Goal: Task Accomplishment & Management: Manage account settings

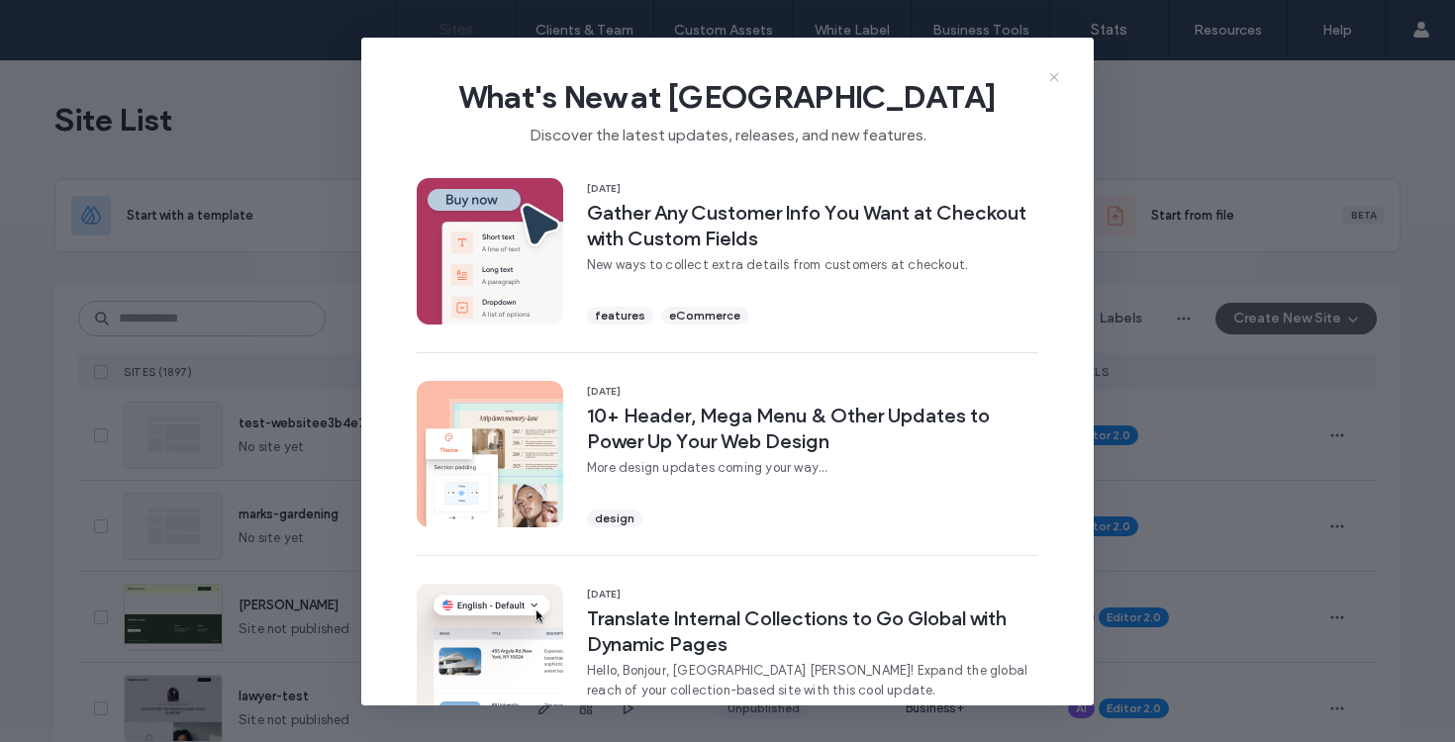
click at [1054, 76] on use at bounding box center [1053, 76] width 9 height 9
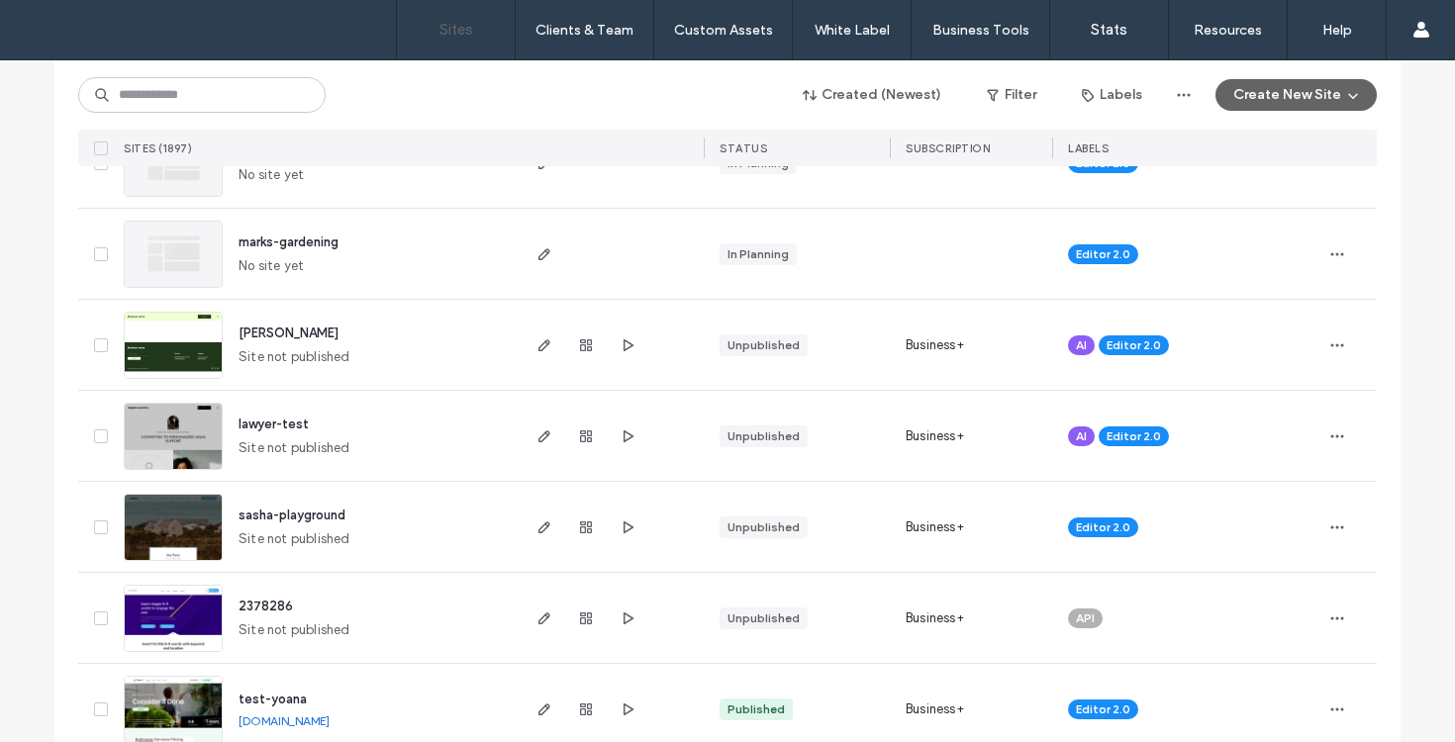
scroll to position [280, 0]
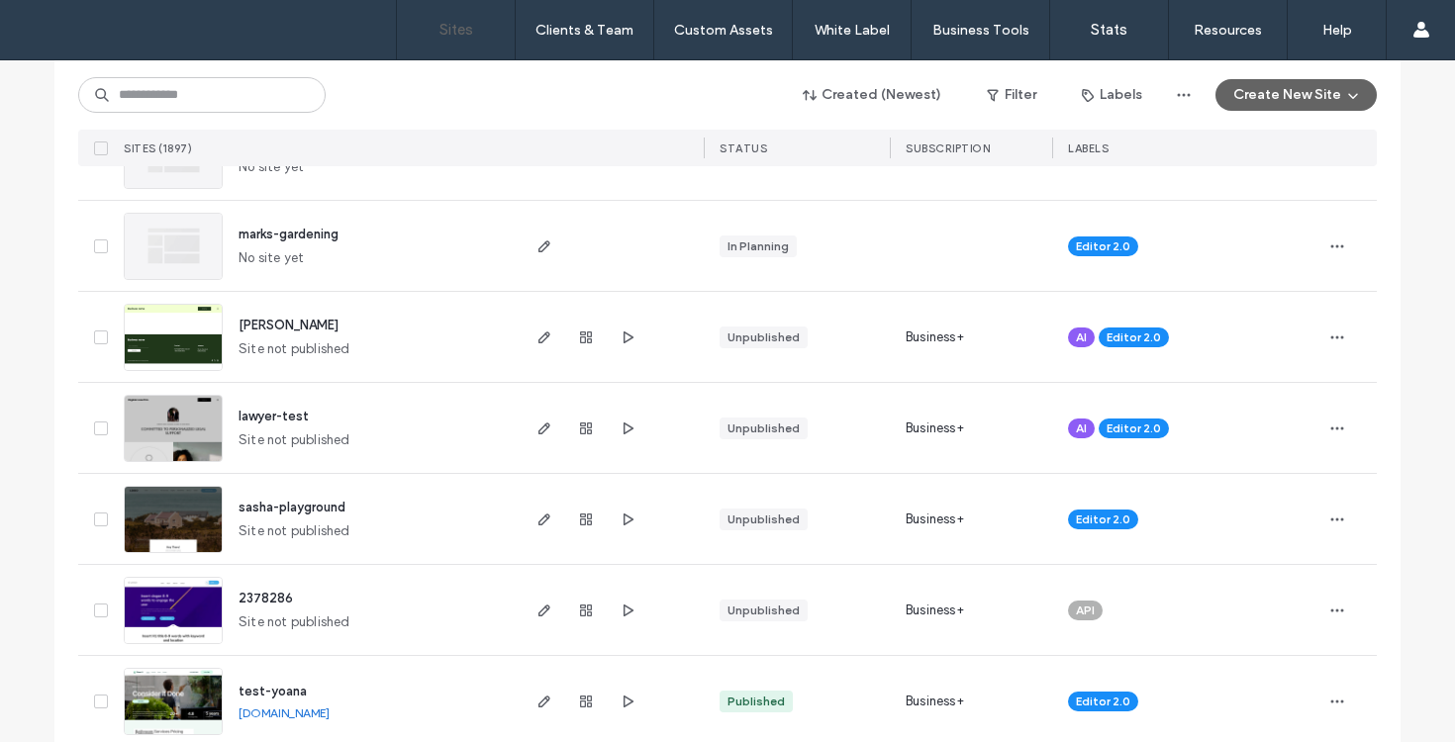
click at [205, 442] on img at bounding box center [173, 463] width 97 height 135
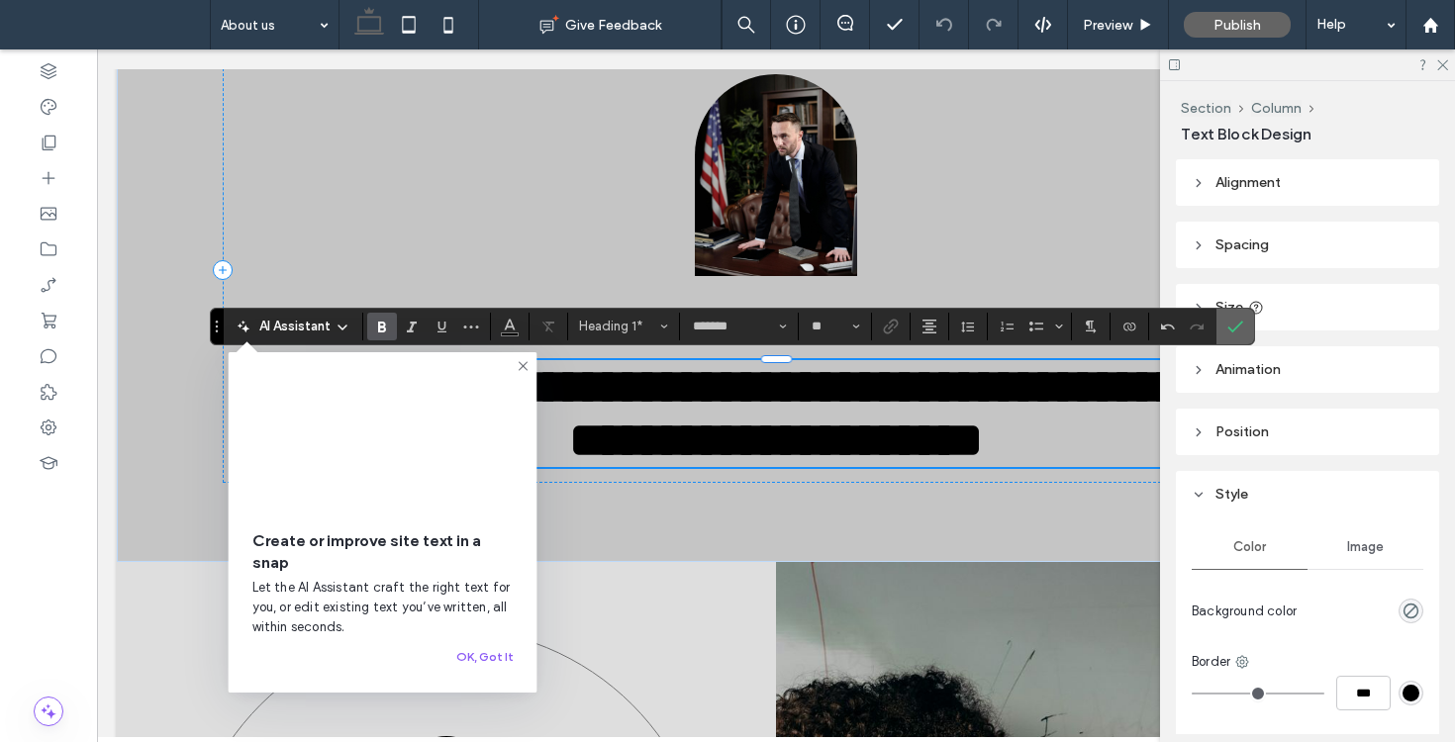
click at [1230, 332] on icon "Confirm" at bounding box center [1236, 327] width 16 height 16
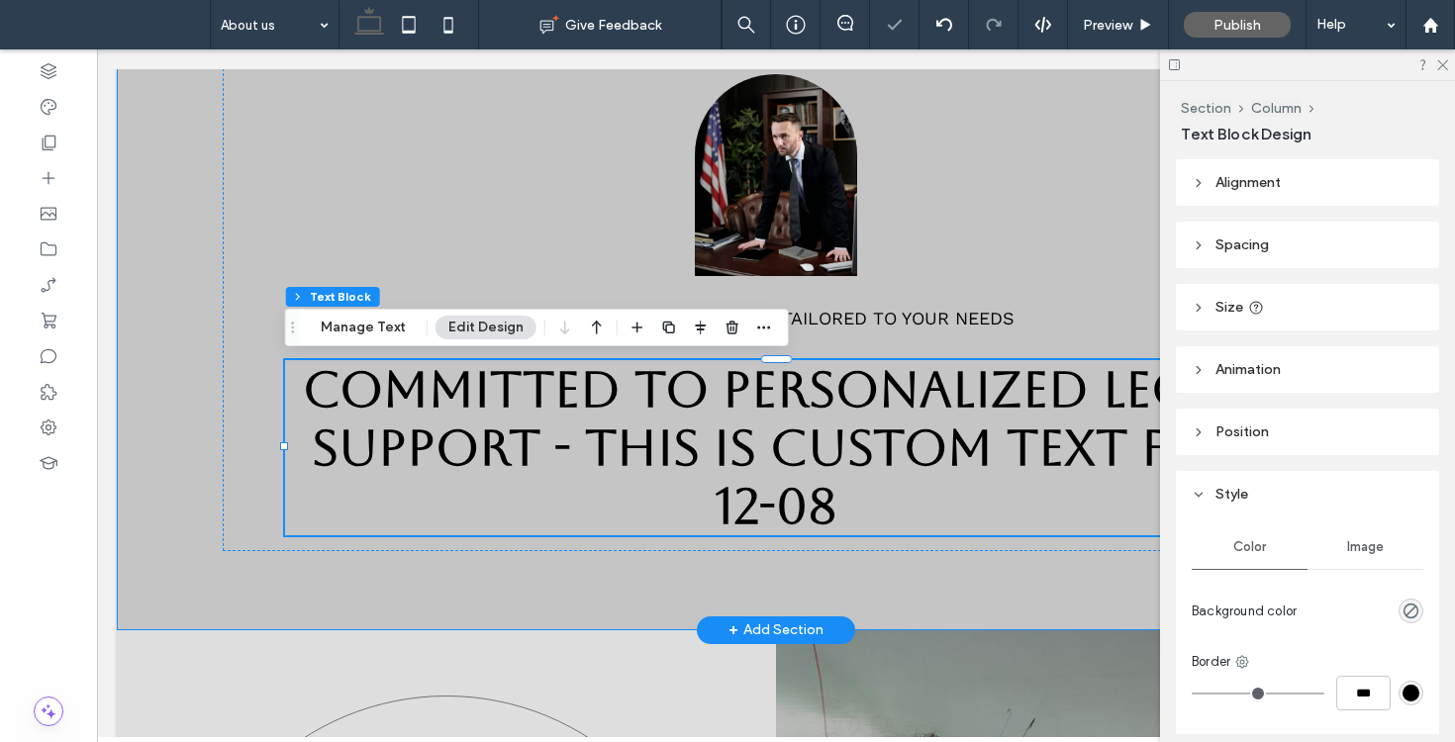
click at [217, 619] on div "Serious legal guidance tailored to your needs Committed to Personalized Legal S…" at bounding box center [776, 325] width 1319 height 612
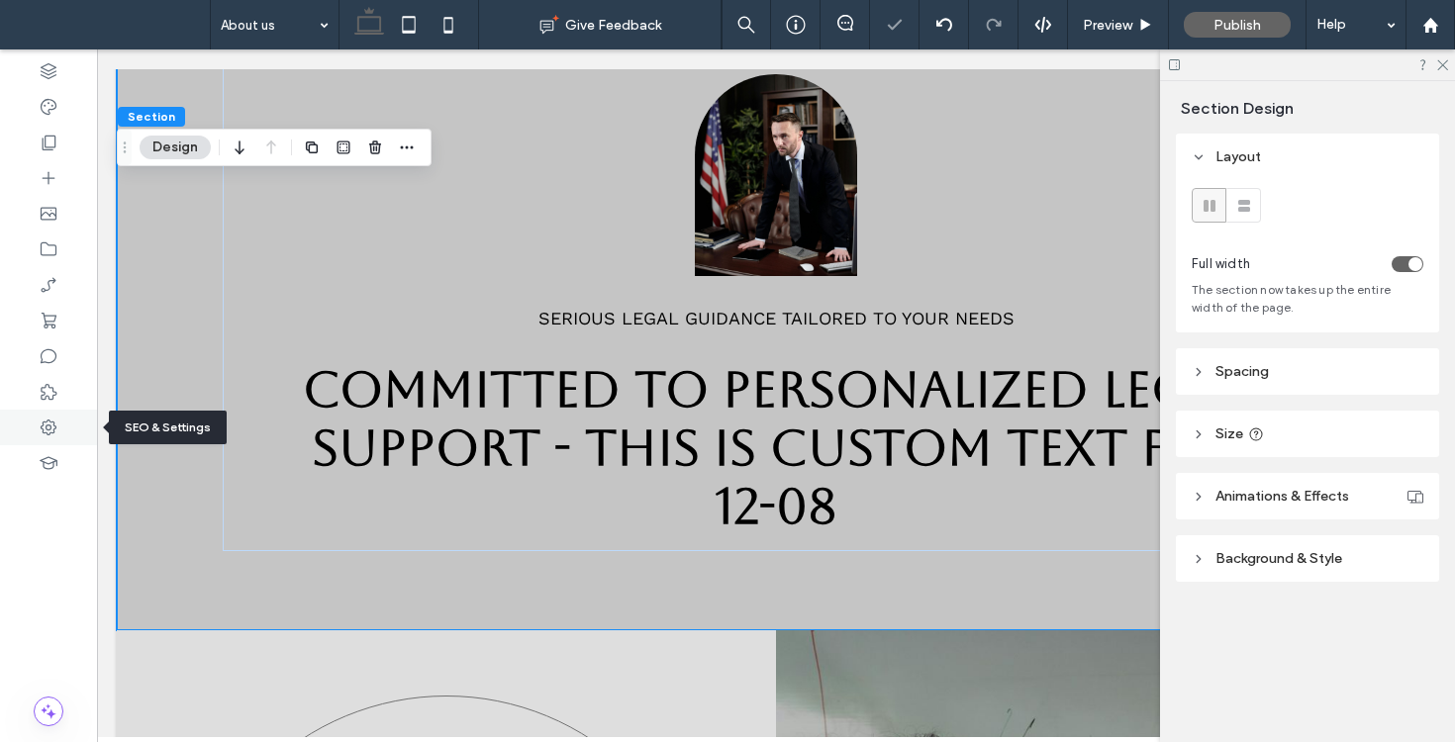
click at [51, 433] on use at bounding box center [49, 428] width 16 height 16
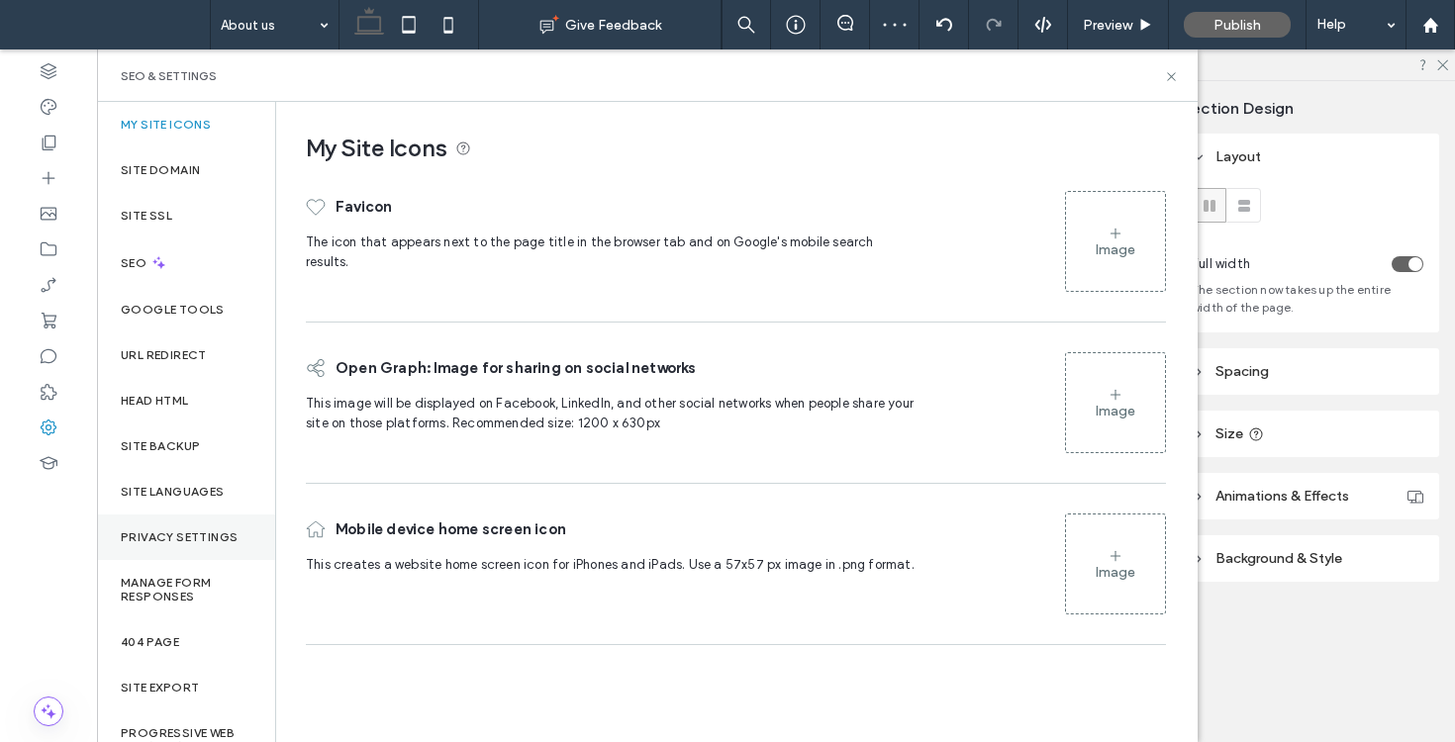
click at [139, 541] on label "Privacy Settings" at bounding box center [179, 538] width 117 height 14
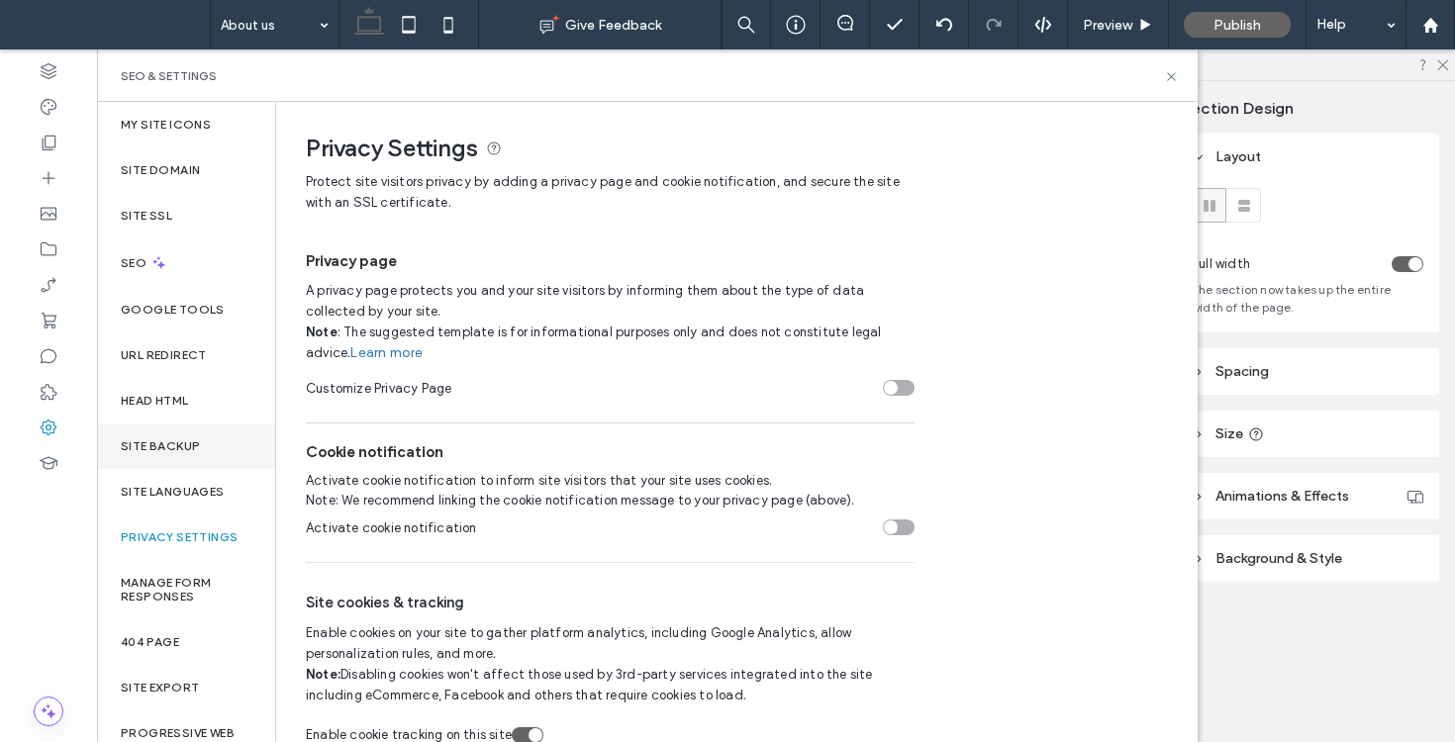
click at [185, 459] on div "Site Backup" at bounding box center [186, 447] width 178 height 46
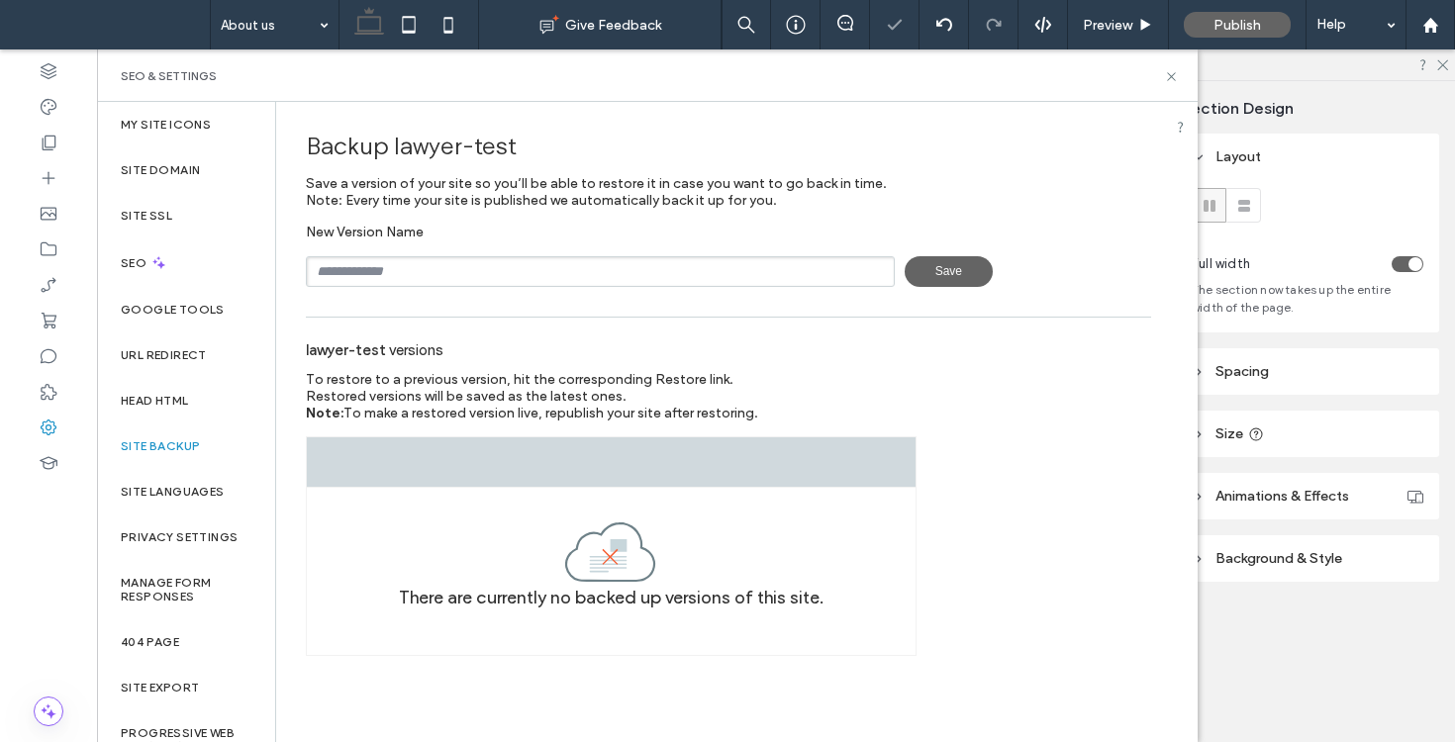
click at [938, 278] on span "Save" at bounding box center [949, 271] width 88 height 31
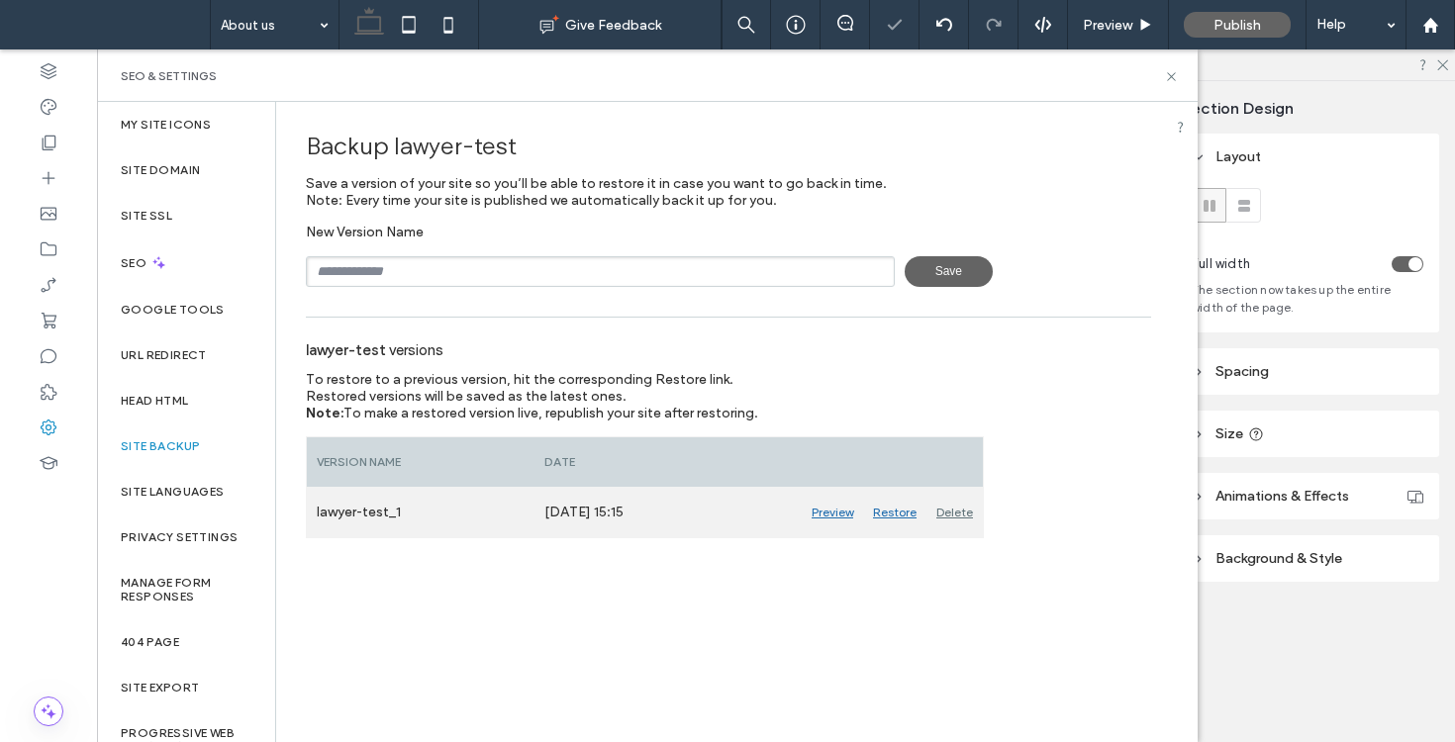
click at [846, 520] on div "Preview" at bounding box center [832, 512] width 61 height 49
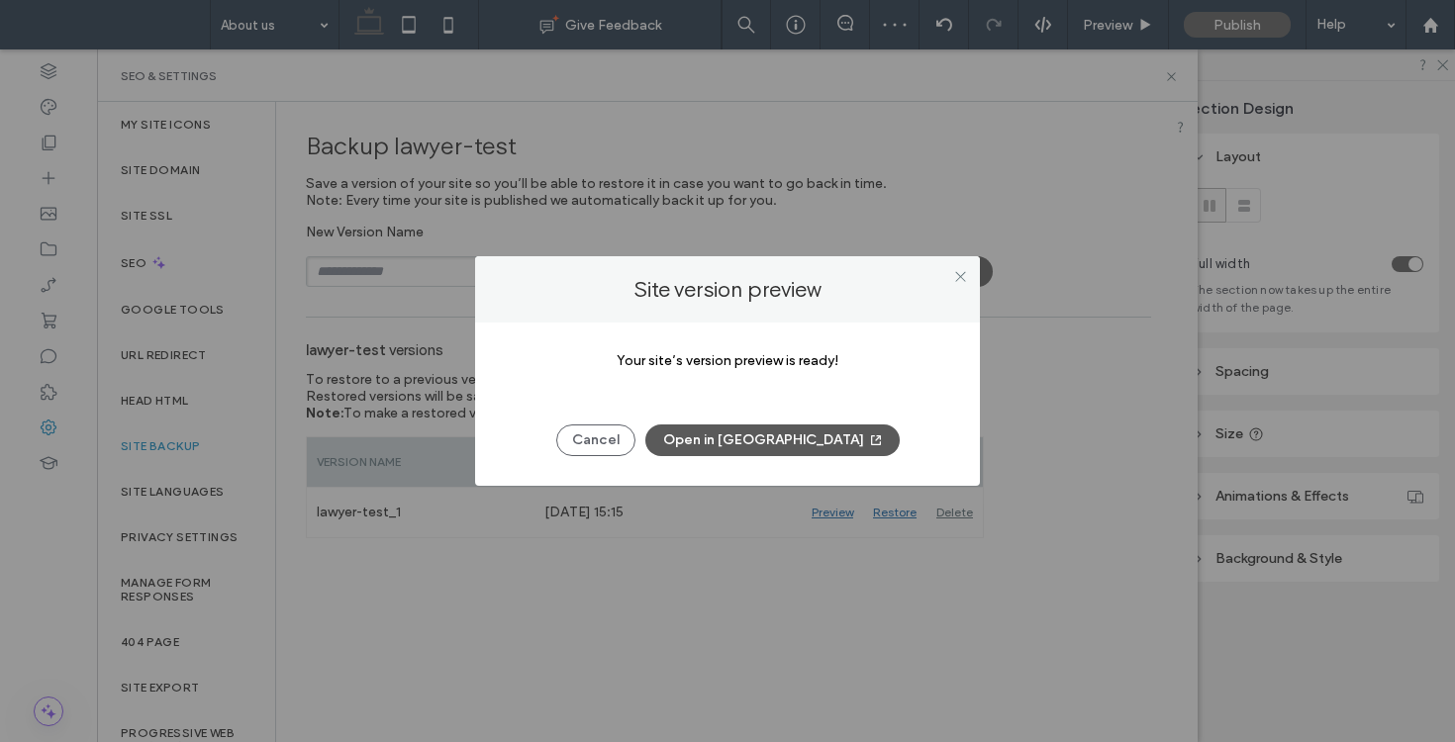
click at [803, 432] on button "Open in New Tab" at bounding box center [772, 441] width 254 height 32
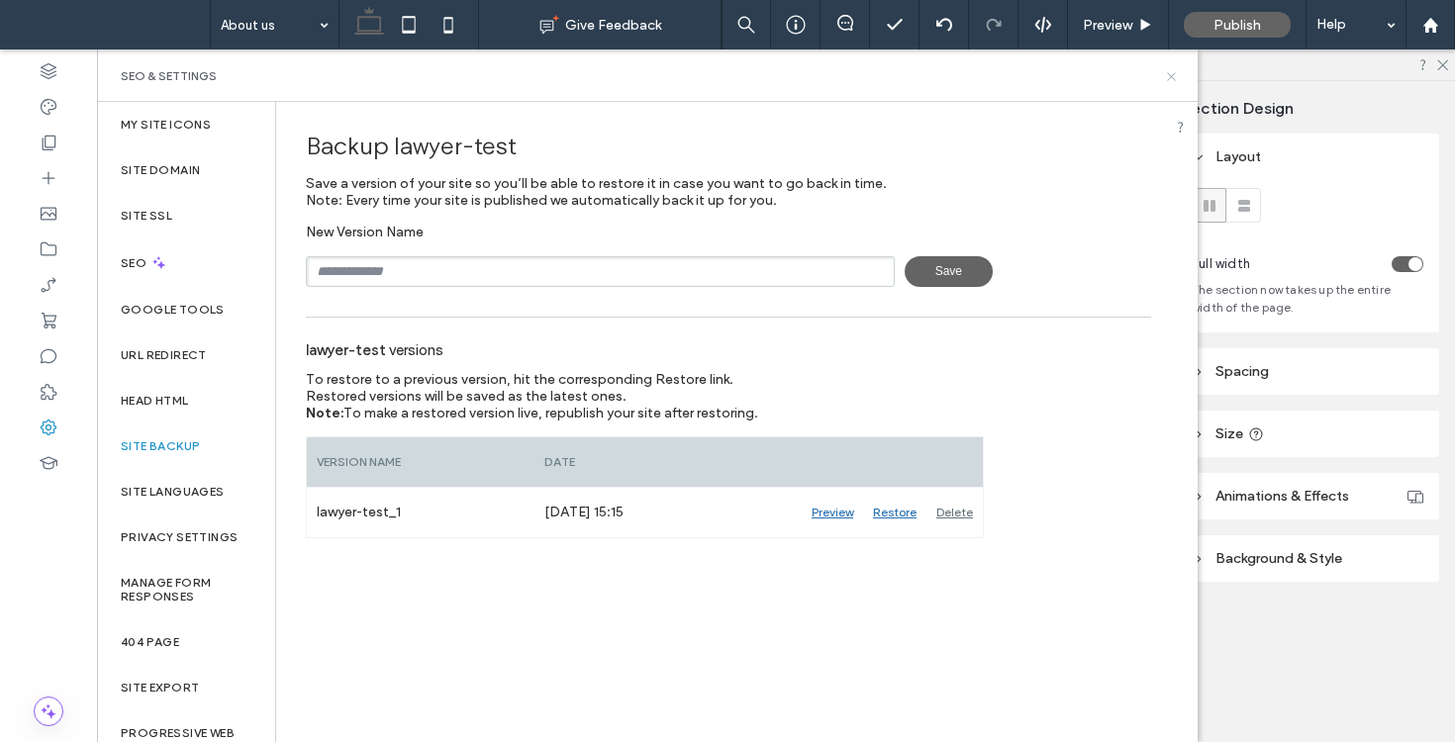
click at [1168, 82] on icon at bounding box center [1171, 76] width 15 height 15
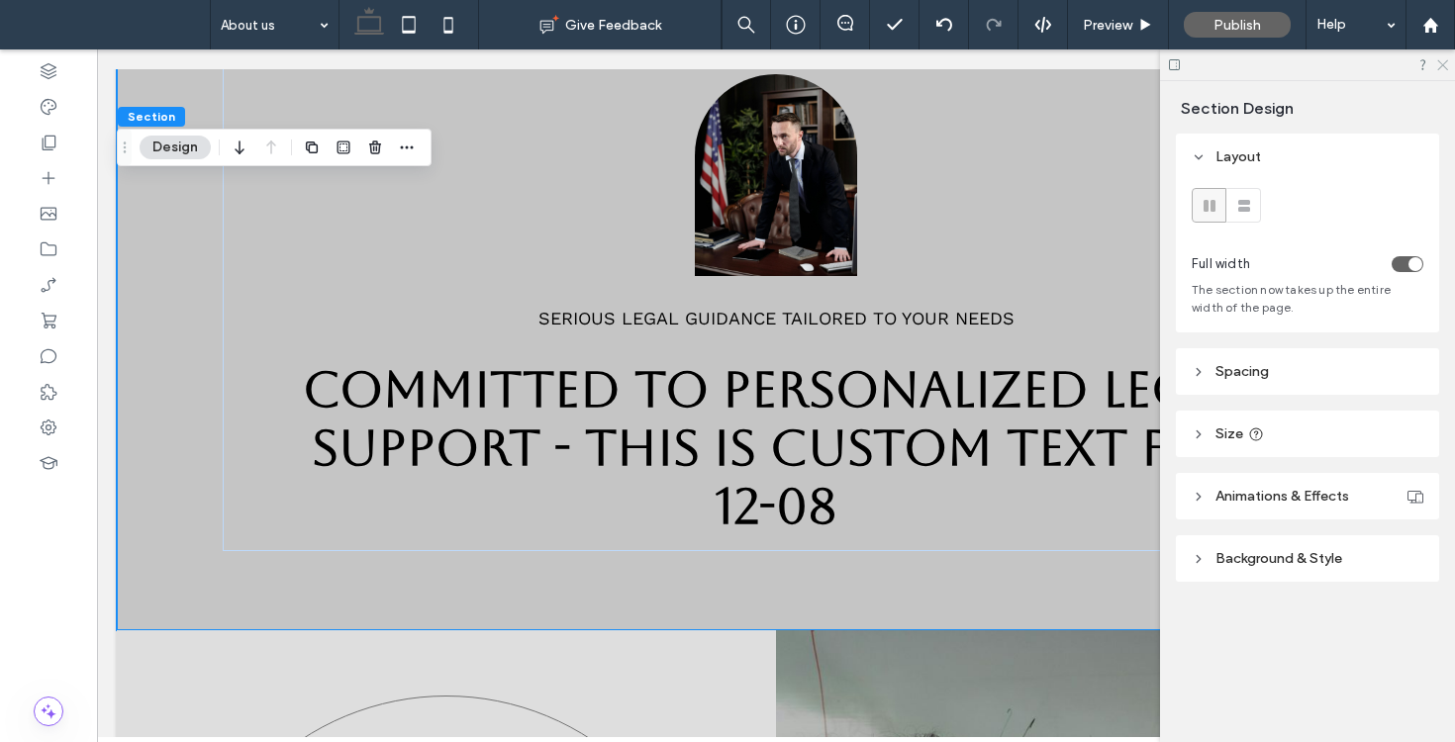
click at [1443, 66] on icon at bounding box center [1441, 63] width 13 height 13
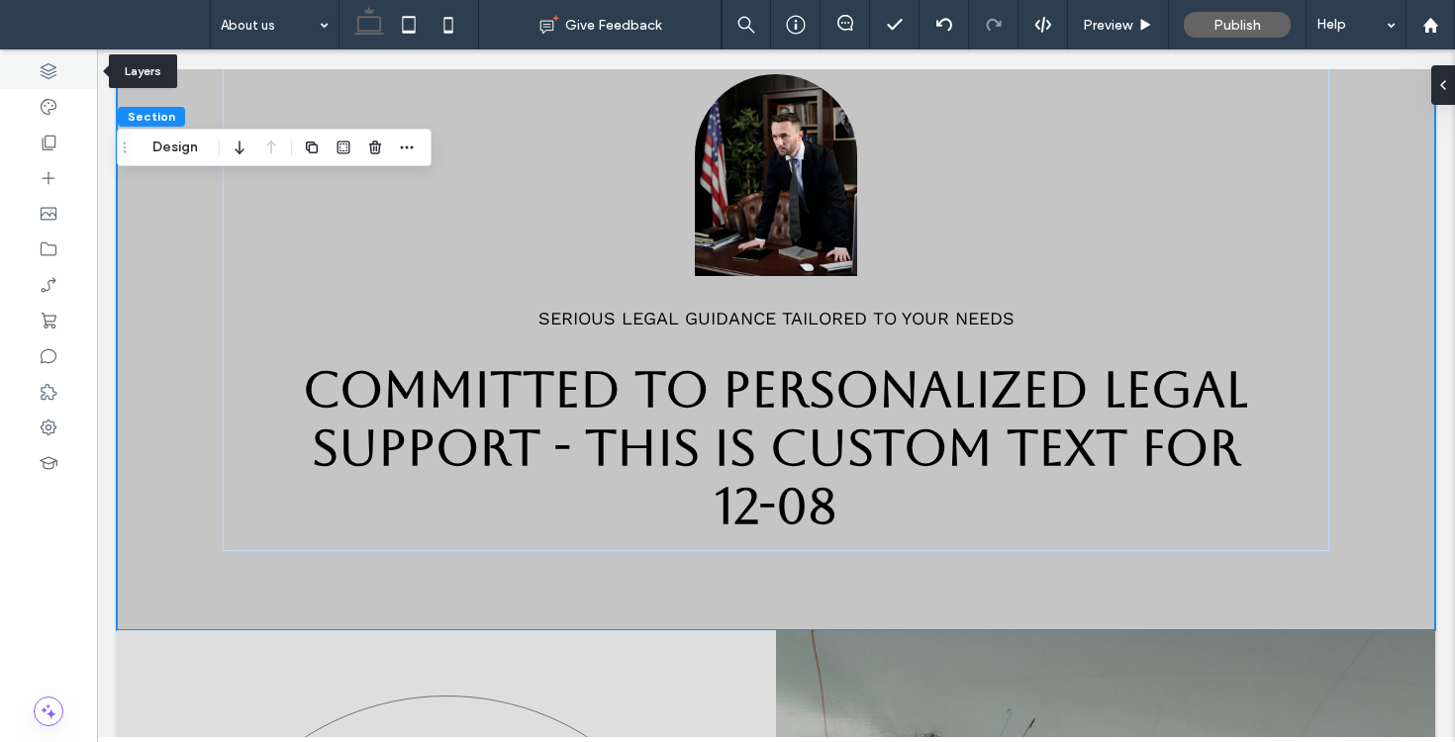
click at [57, 71] on icon at bounding box center [49, 71] width 20 height 20
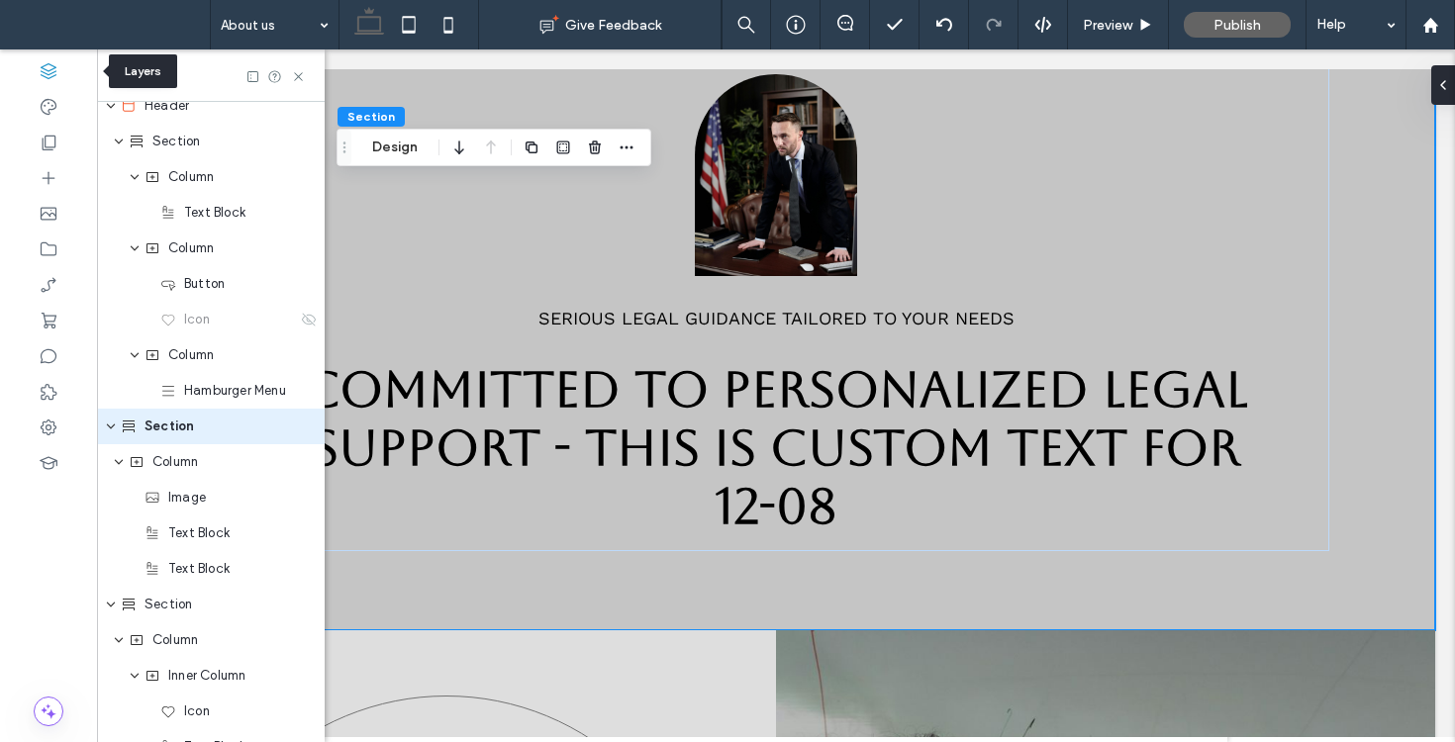
scroll to position [18, 0]
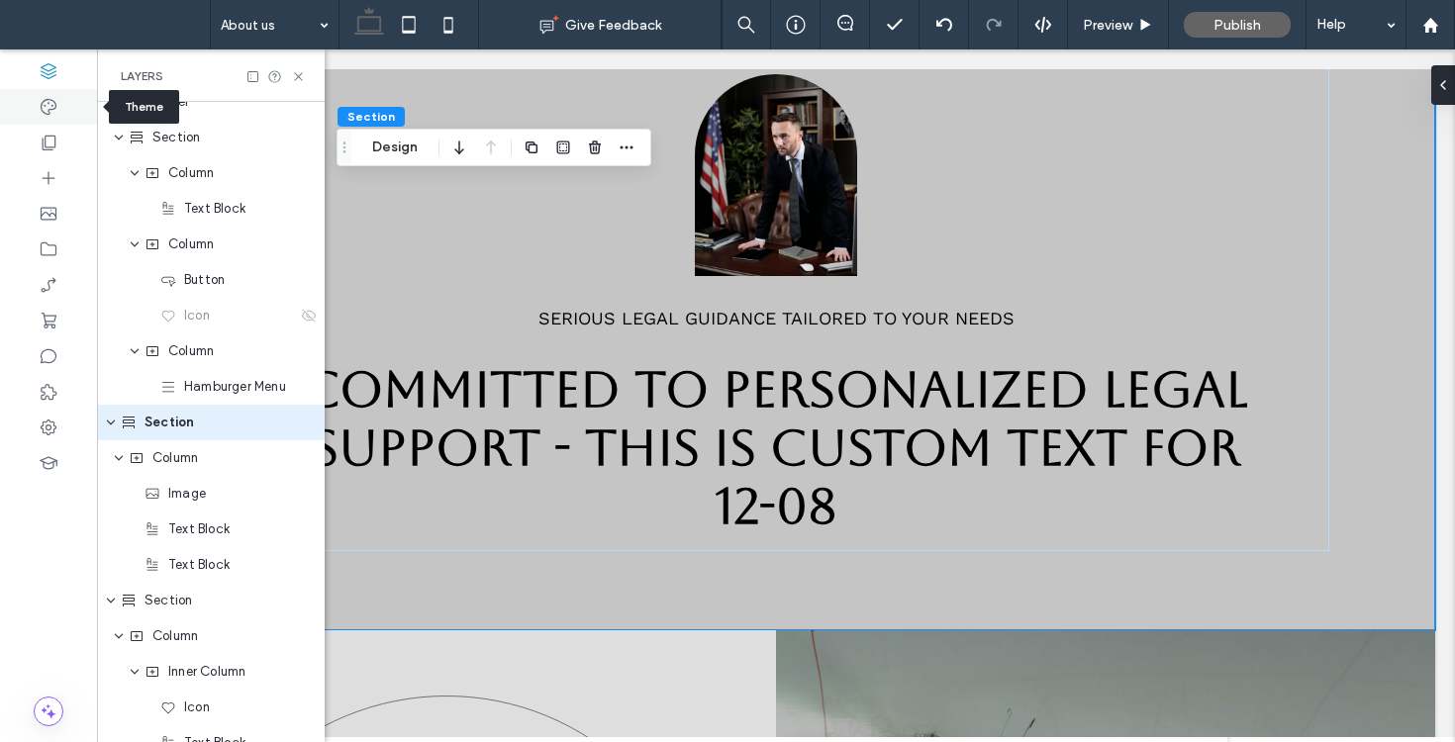
click at [49, 111] on use at bounding box center [49, 107] width 16 height 16
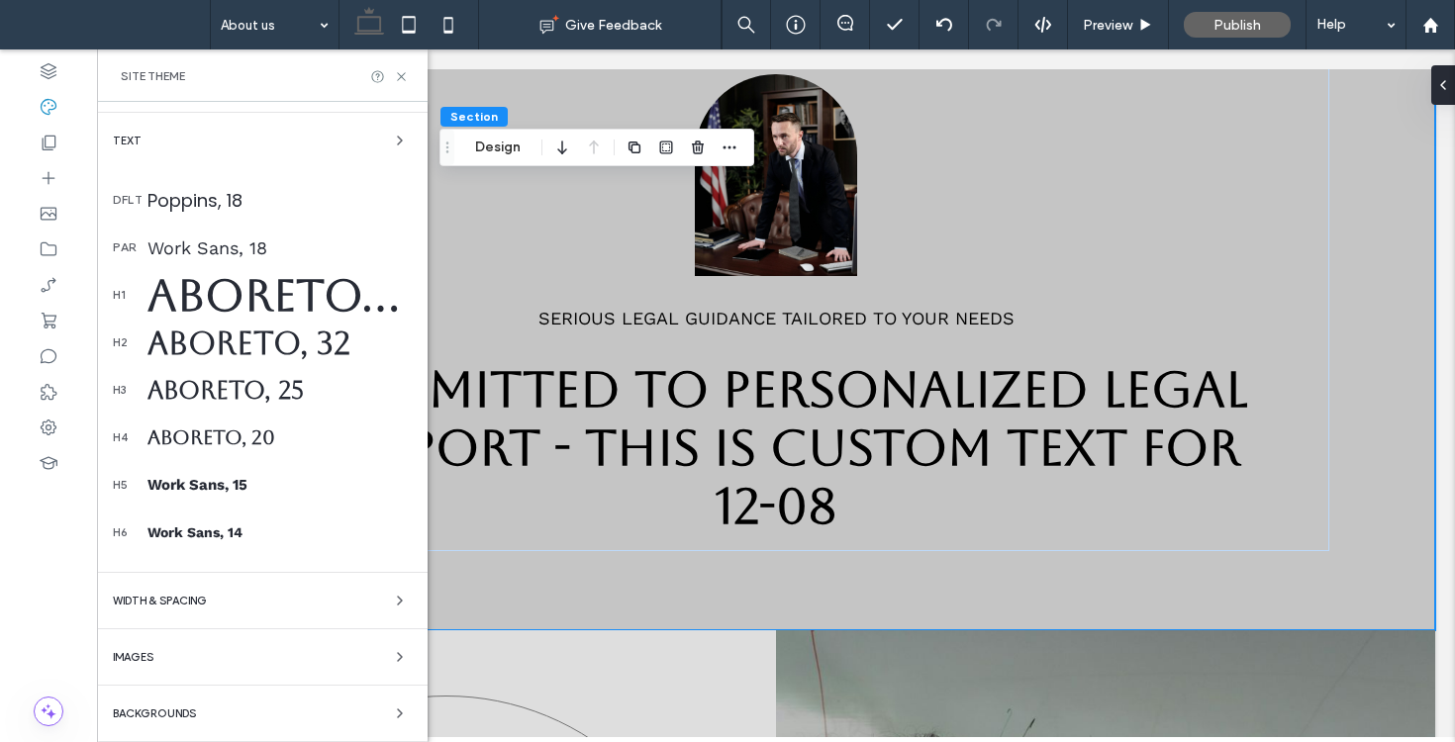
scroll to position [0, 0]
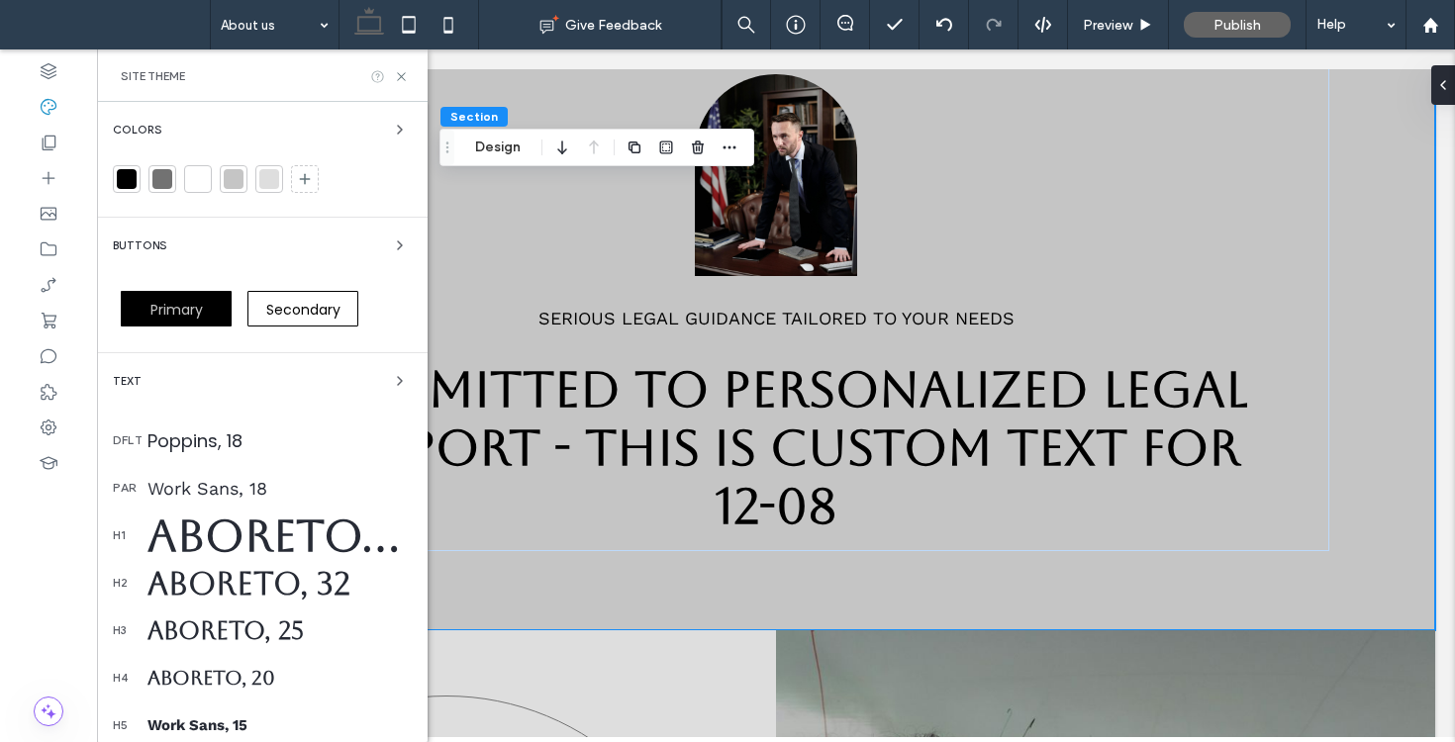
click at [377, 77] on icon at bounding box center [377, 76] width 15 height 15
click at [392, 125] on icon "button" at bounding box center [400, 130] width 16 height 16
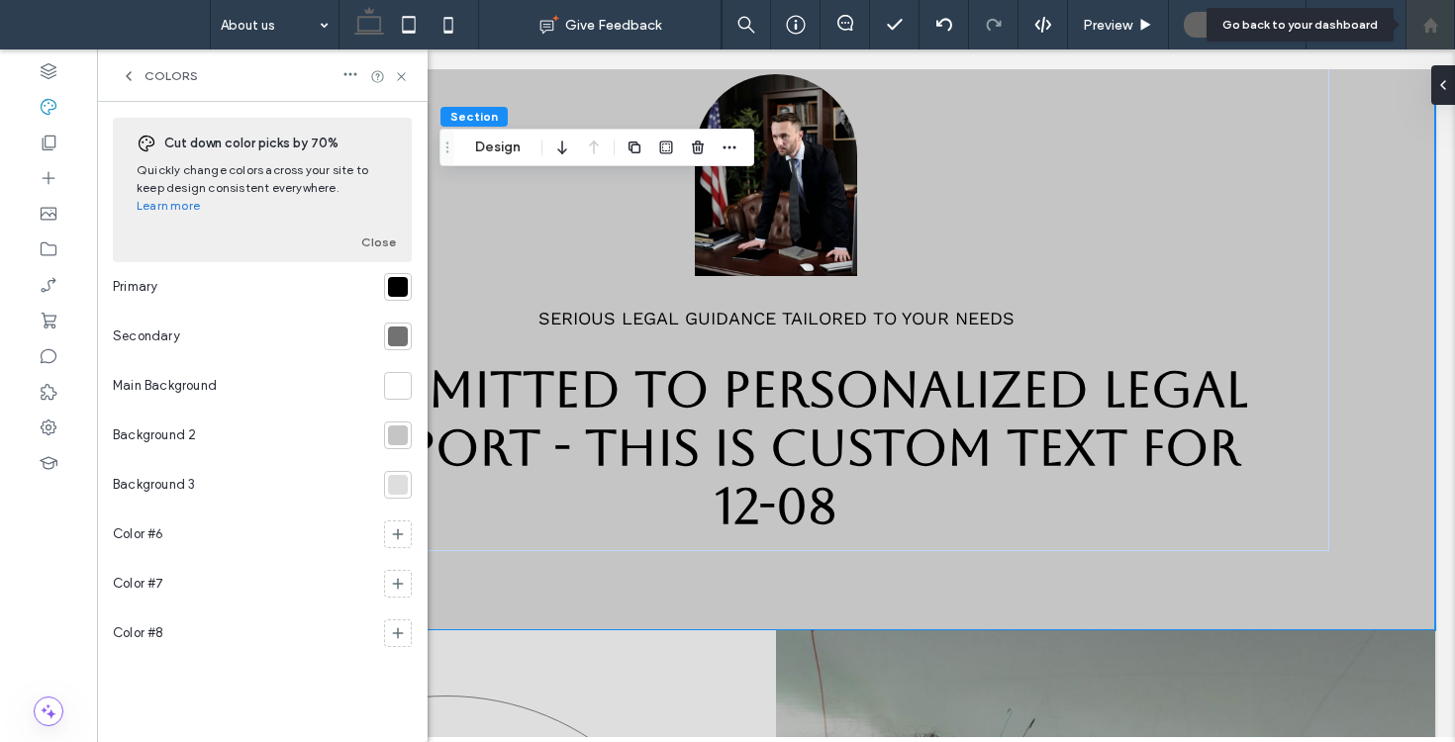
click at [1432, 28] on icon at bounding box center [1431, 25] width 17 height 17
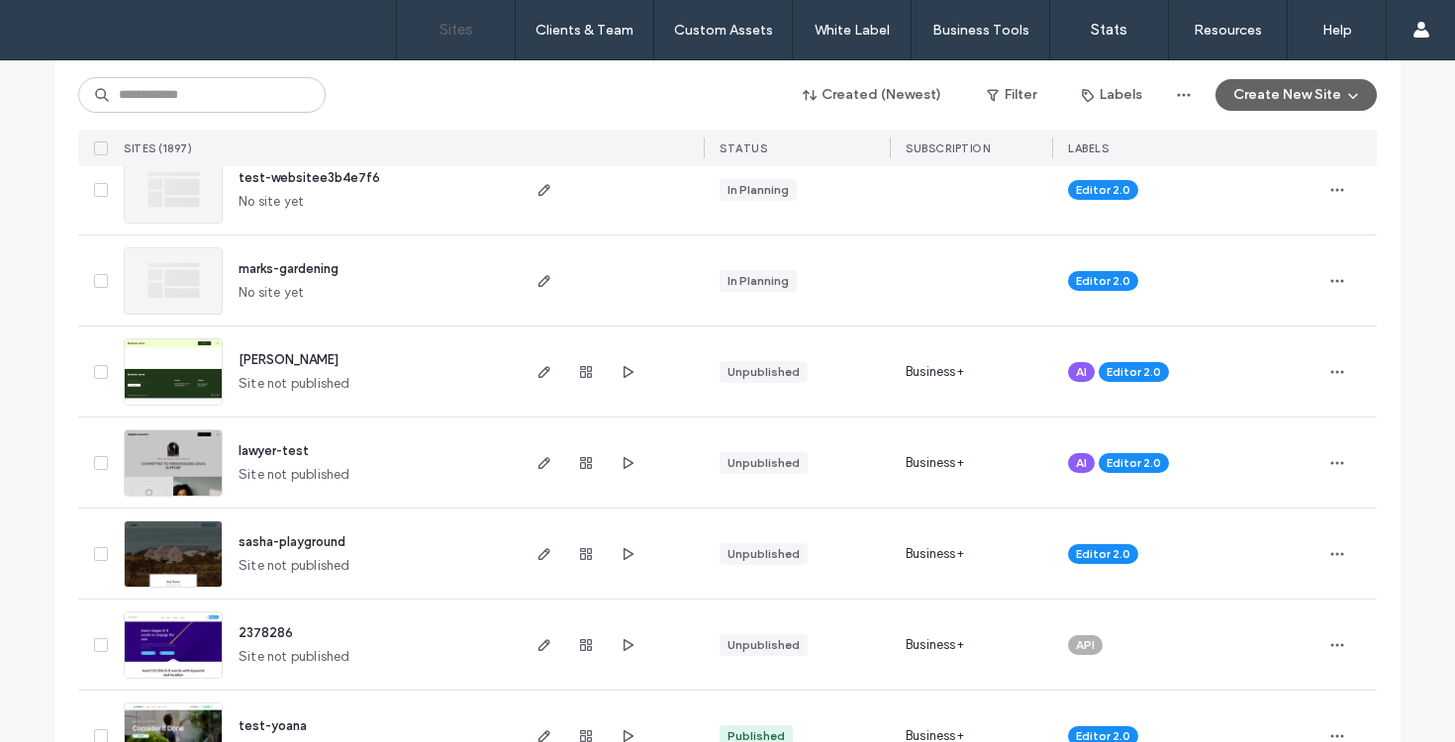
scroll to position [247, 0]
click at [1335, 463] on icon "button" at bounding box center [1338, 462] width 16 height 16
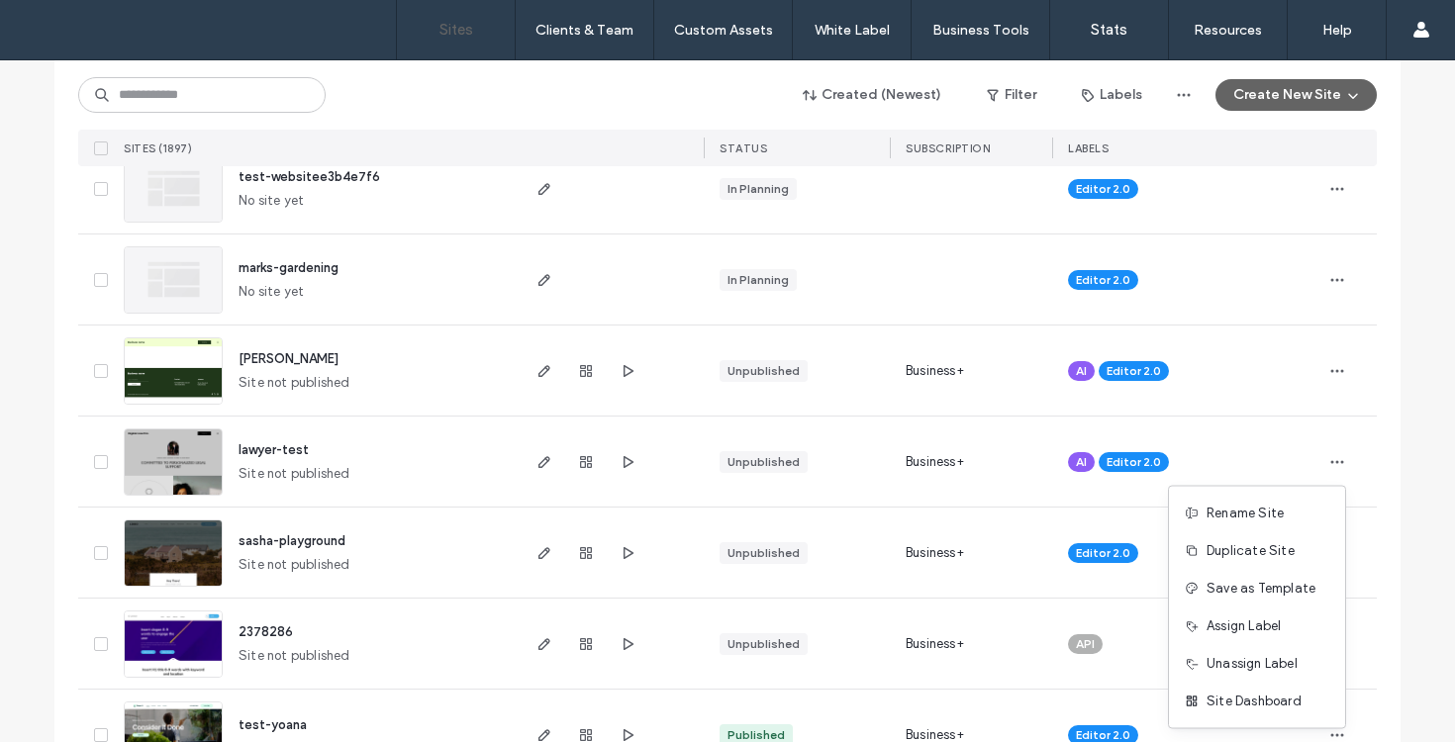
click at [94, 464] on span at bounding box center [101, 462] width 14 height 14
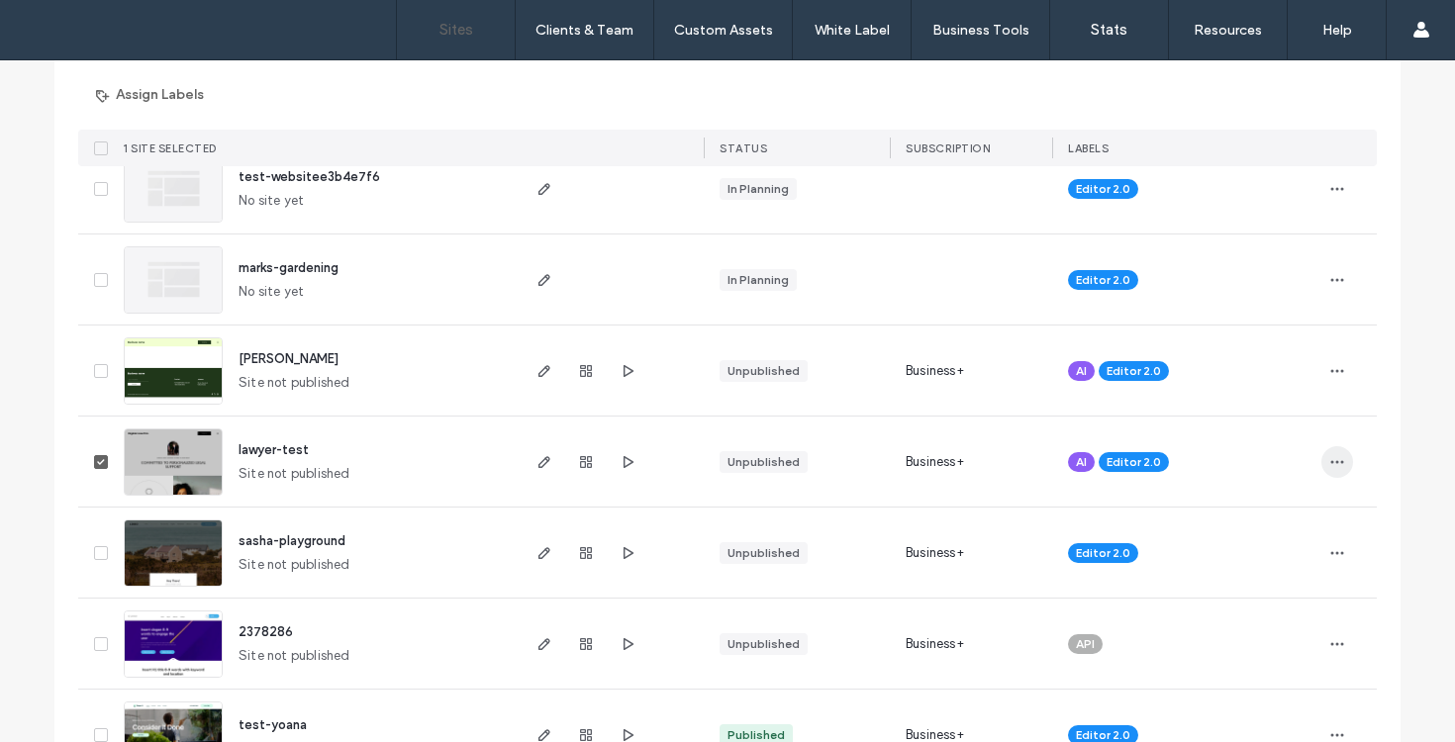
click at [1330, 461] on icon "button" at bounding box center [1338, 462] width 16 height 16
click at [158, 473] on img at bounding box center [173, 497] width 97 height 135
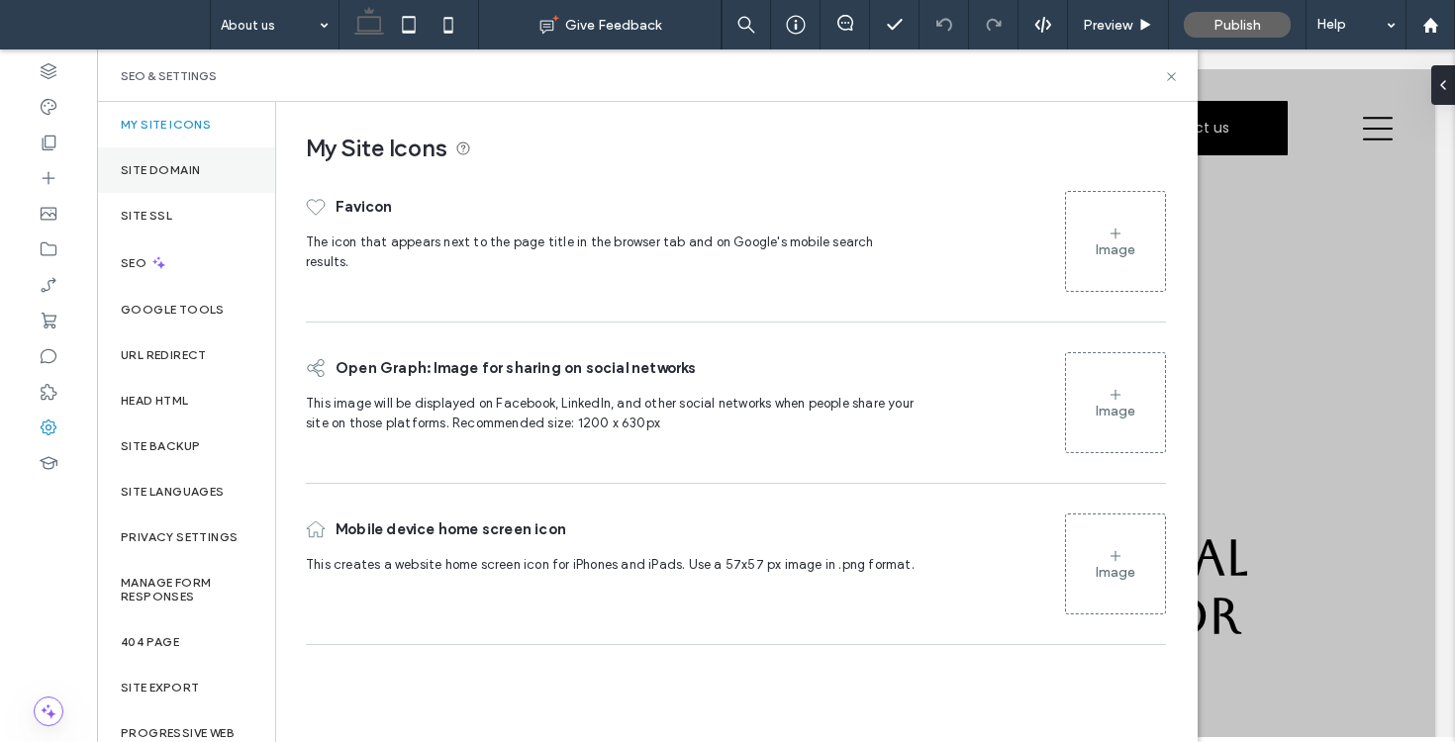
click at [168, 174] on label "Site Domain" at bounding box center [160, 170] width 79 height 14
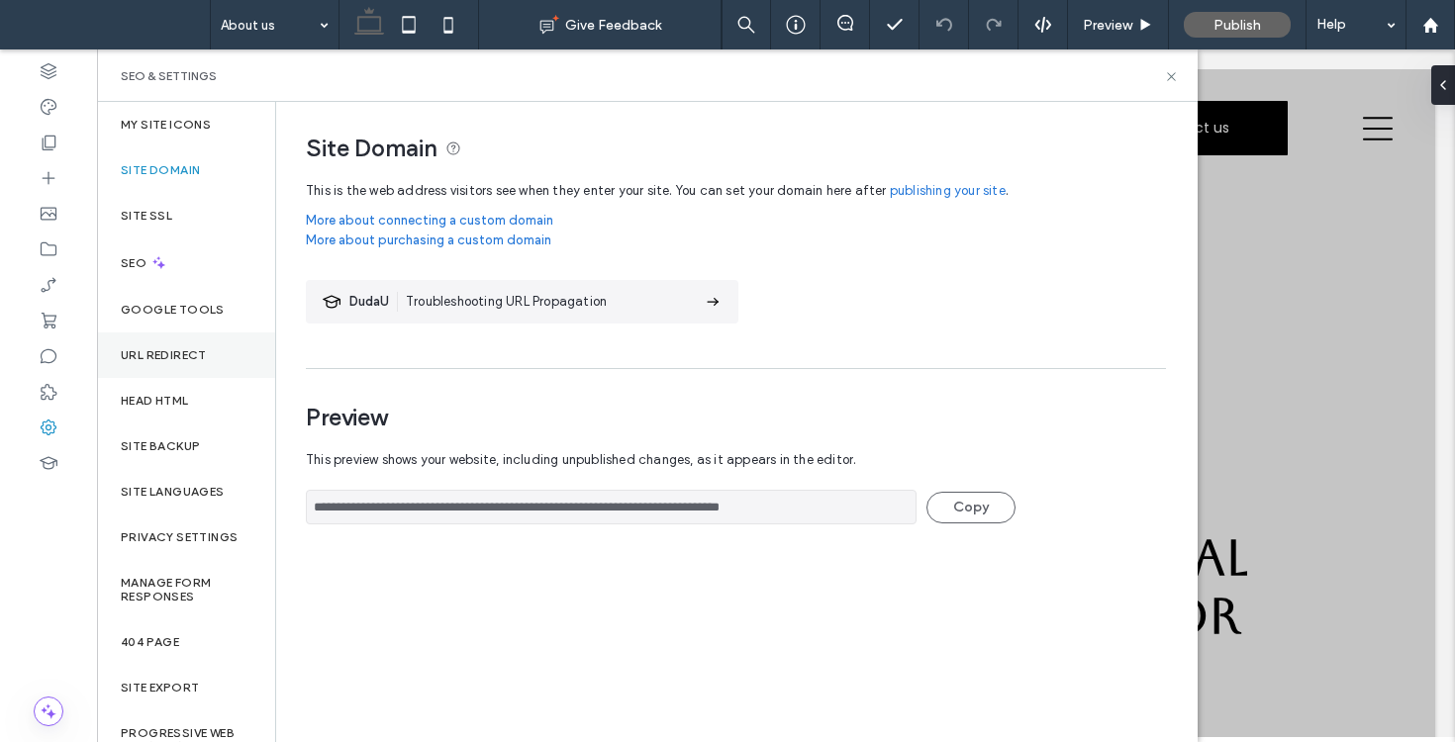
scroll to position [28, 0]
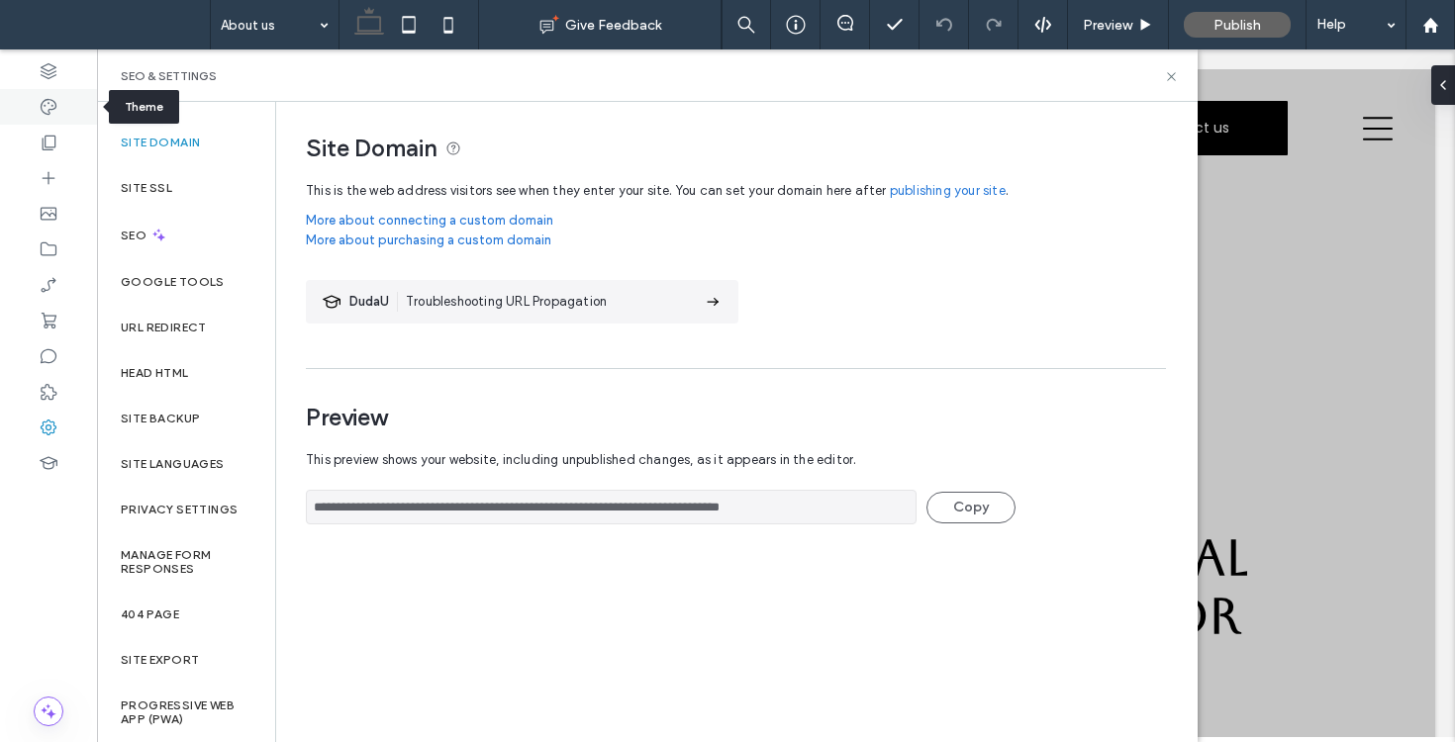
click at [43, 103] on icon at bounding box center [49, 107] width 20 height 20
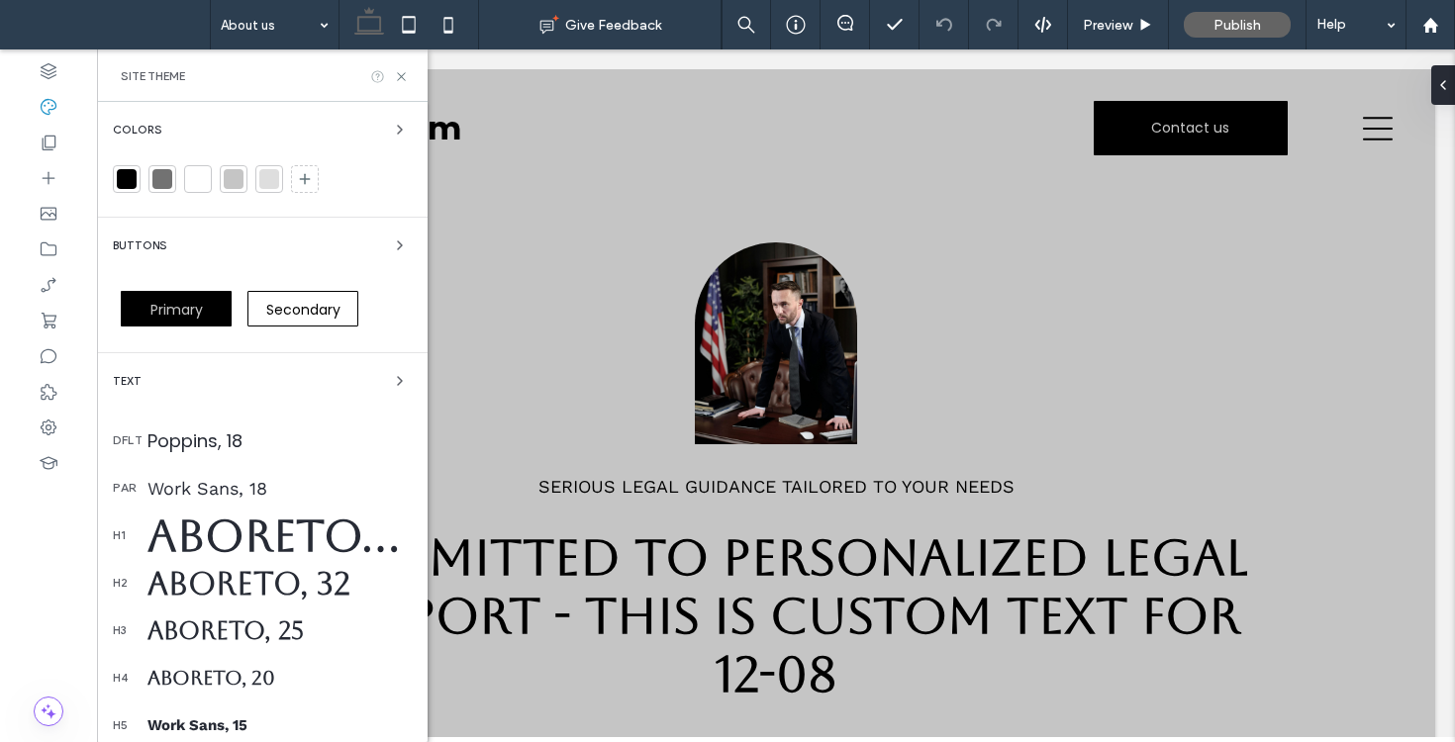
click at [378, 81] on use at bounding box center [377, 76] width 12 height 12
click at [32, 434] on div at bounding box center [48, 428] width 97 height 36
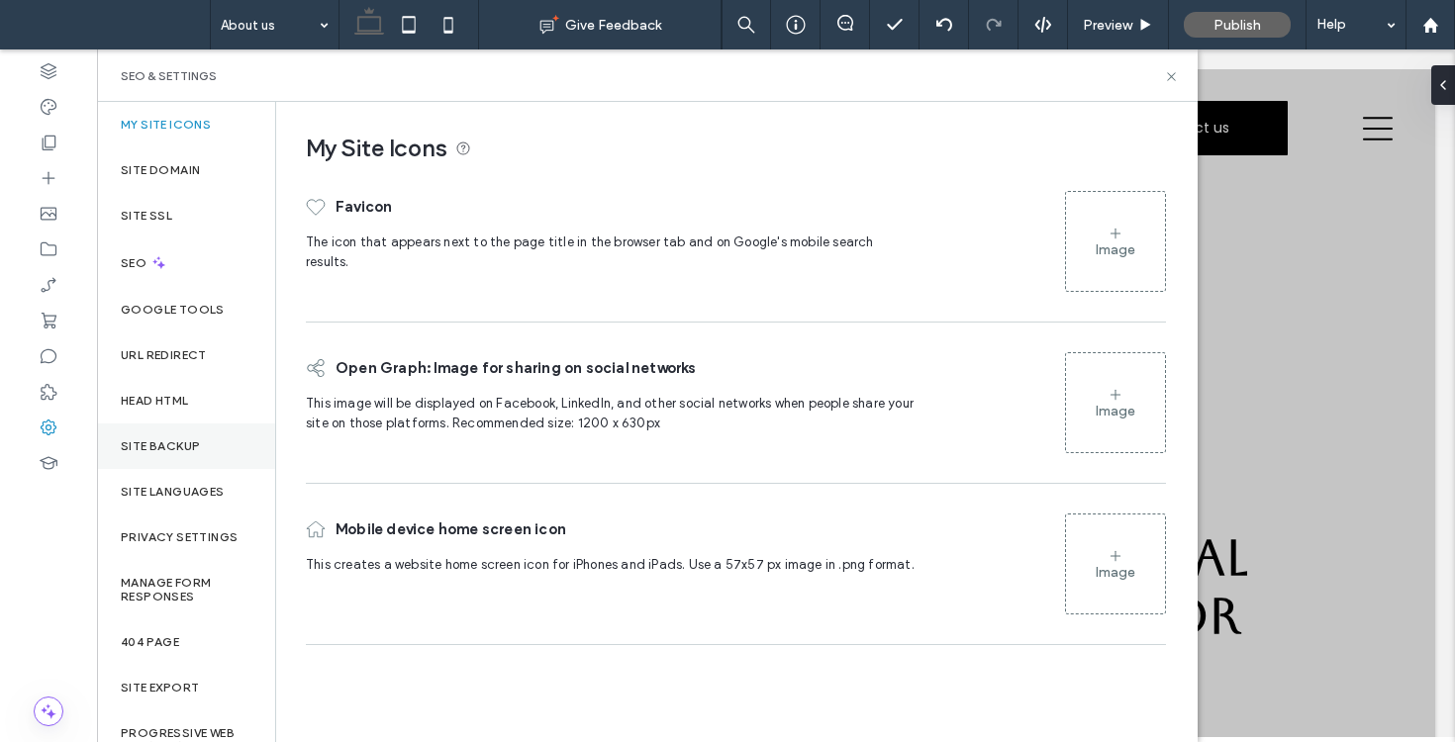
click at [184, 440] on label "Site Backup" at bounding box center [160, 447] width 79 height 14
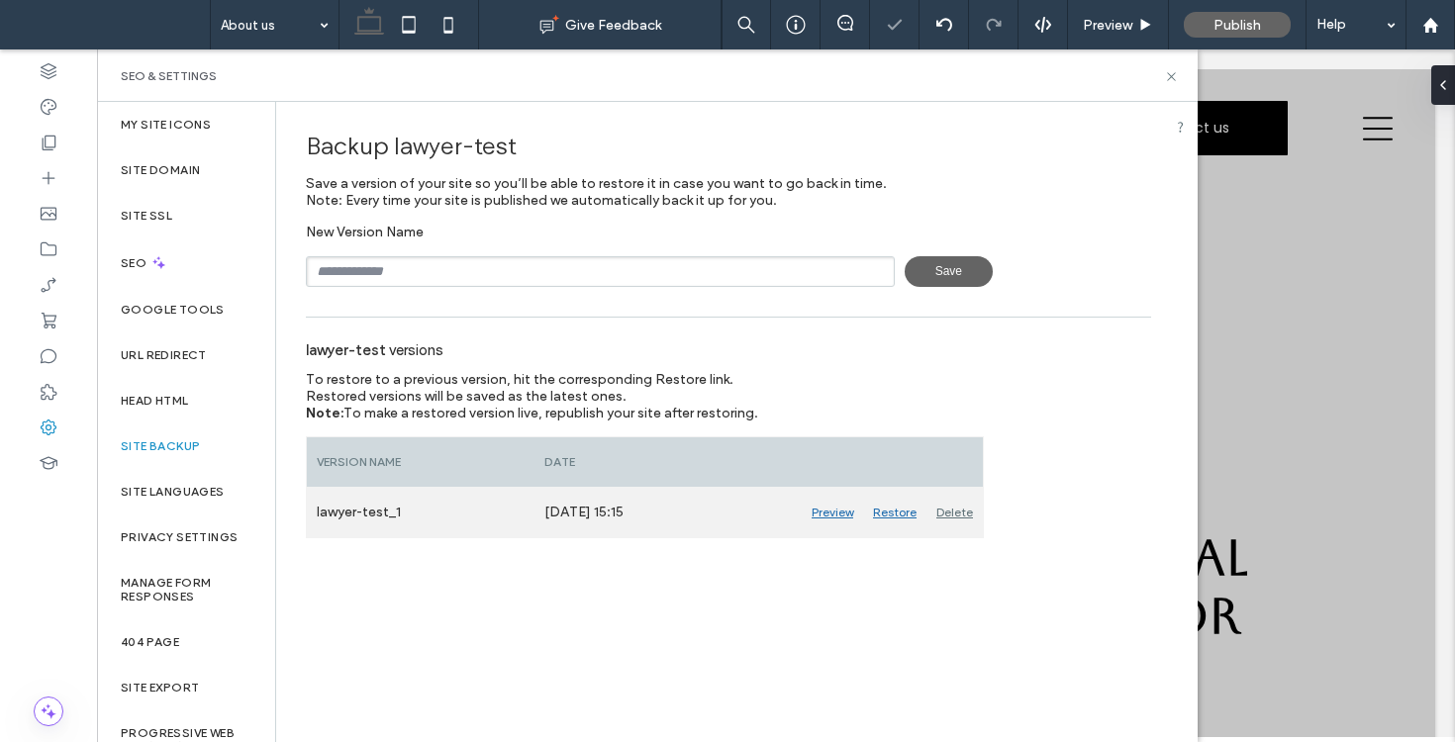
click at [828, 512] on div "Preview" at bounding box center [832, 512] width 61 height 49
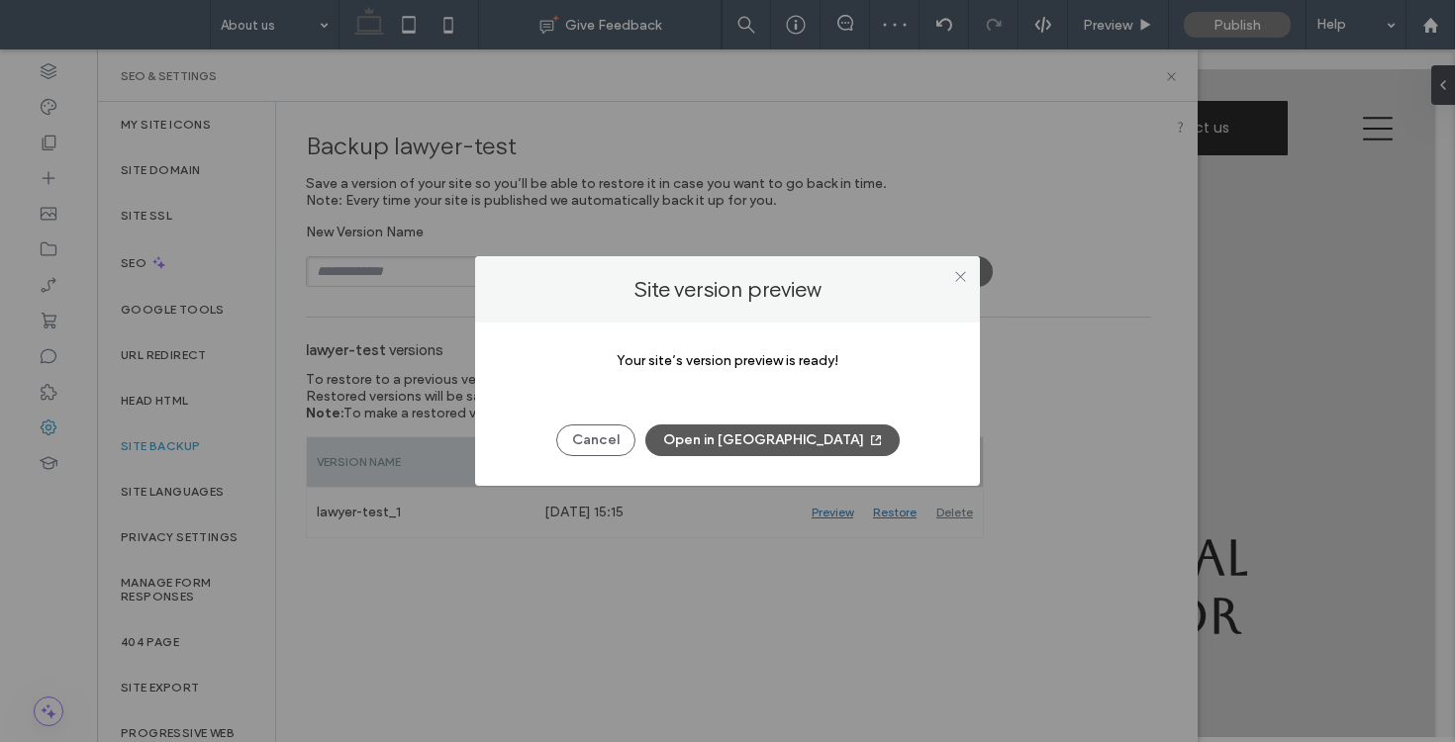
click at [754, 442] on button "Open in New Tab" at bounding box center [772, 441] width 254 height 32
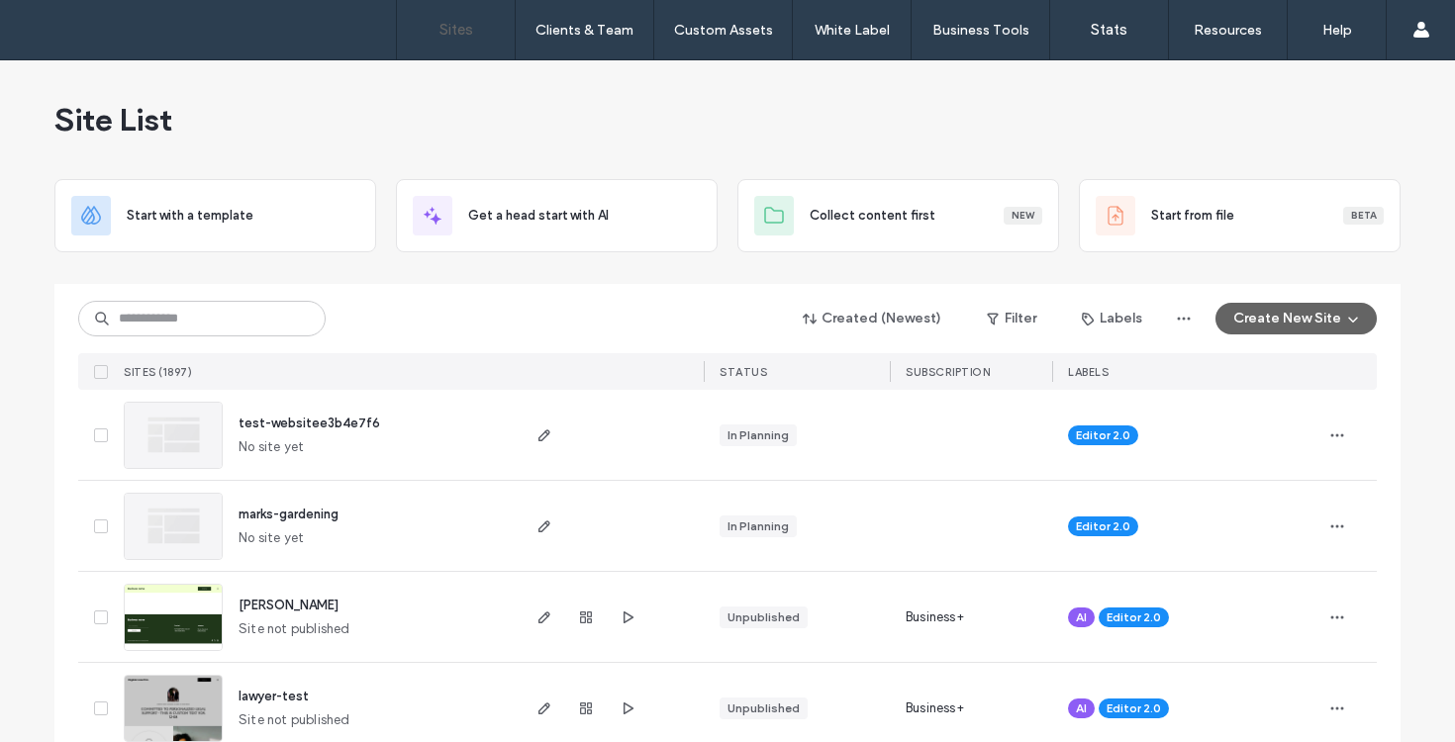
click at [1347, 326] on icon "button" at bounding box center [1353, 319] width 16 height 16
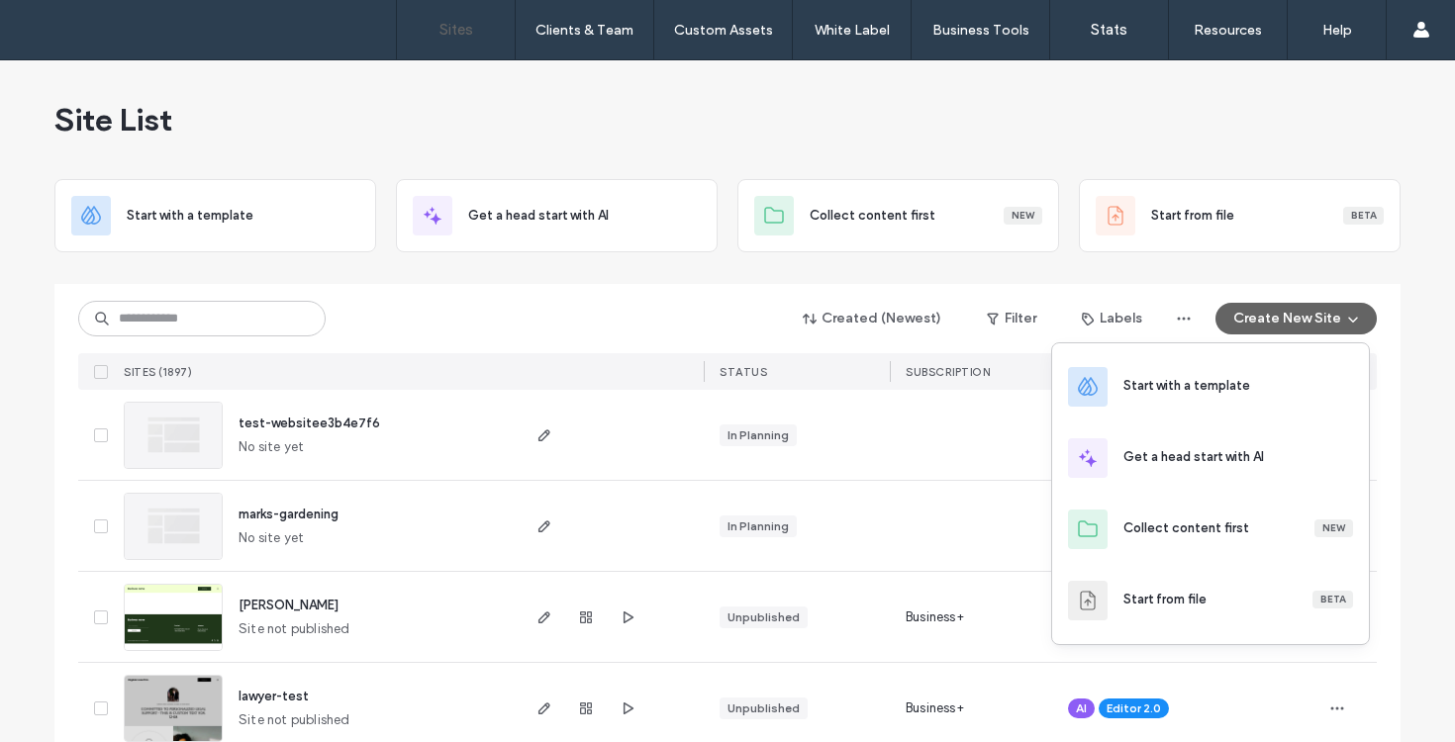
click at [1347, 326] on icon "button" at bounding box center [1353, 319] width 16 height 16
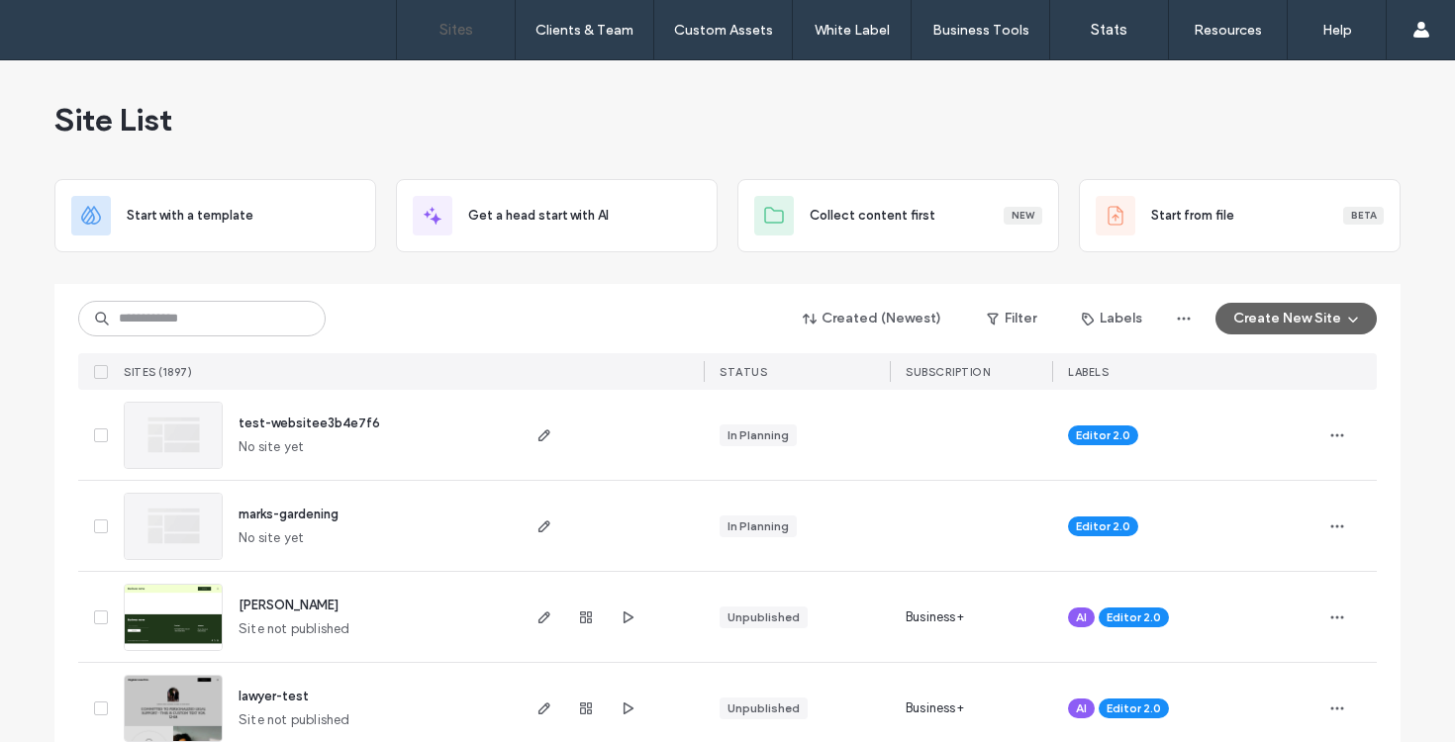
click at [97, 434] on icon at bounding box center [101, 436] width 8 height 6
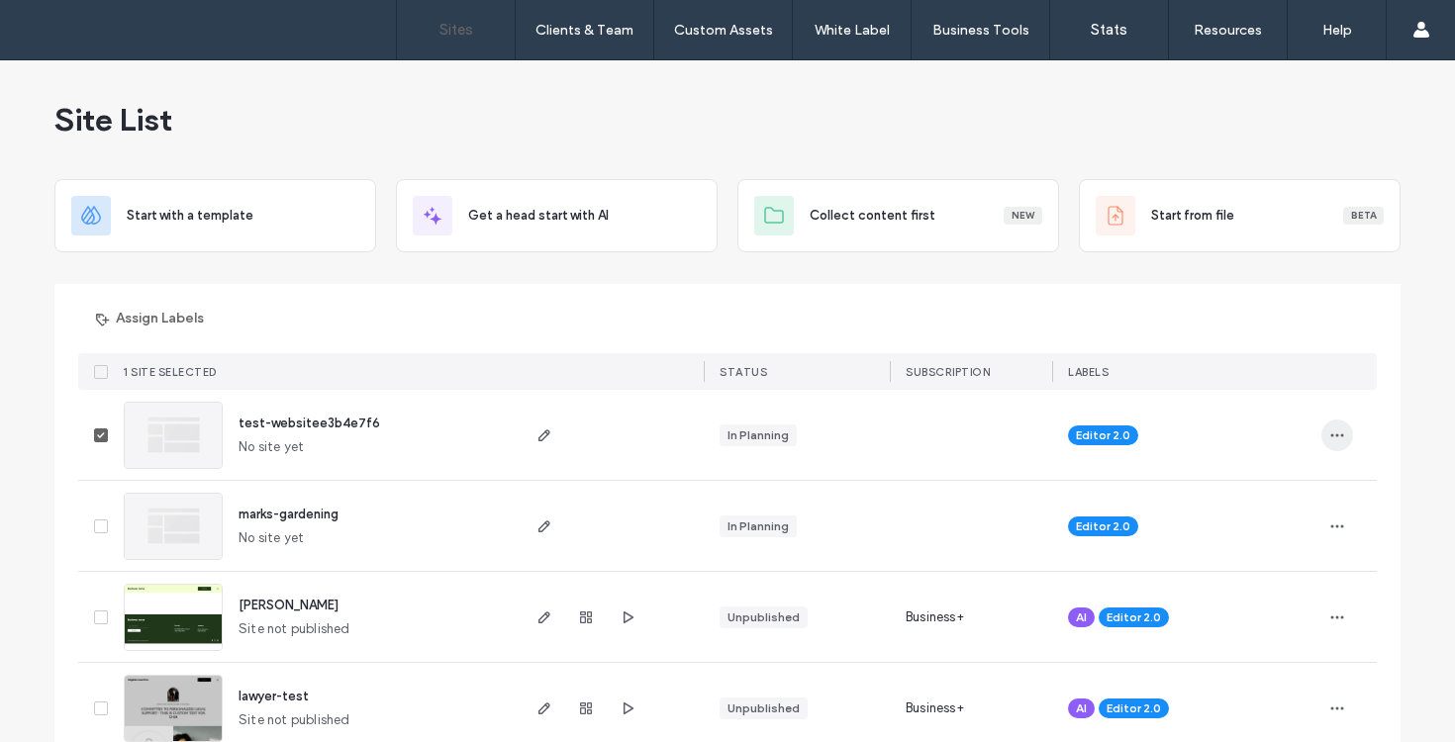
click at [1330, 435] on icon "button" at bounding box center [1338, 436] width 16 height 16
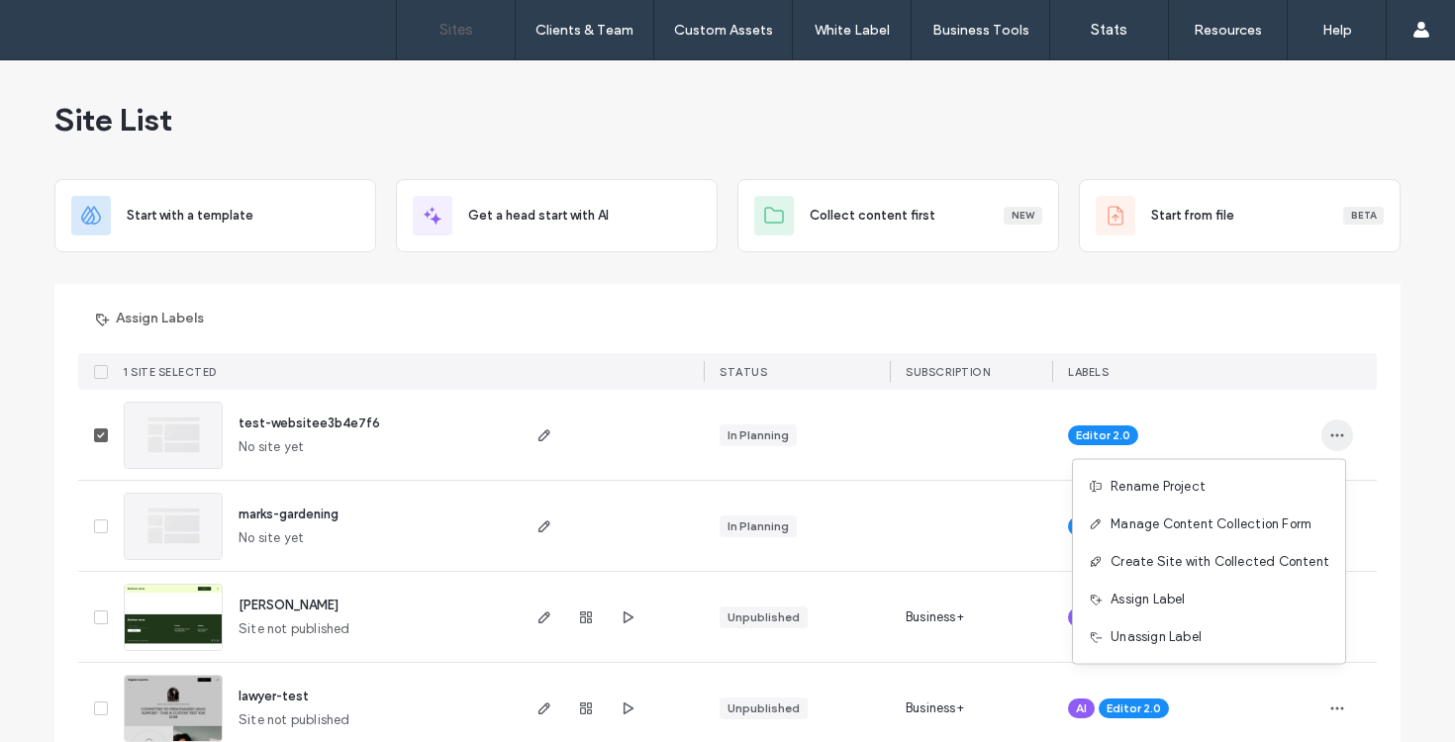
click at [1330, 435] on icon "button" at bounding box center [1338, 436] width 16 height 16
click at [94, 430] on span at bounding box center [101, 436] width 14 height 14
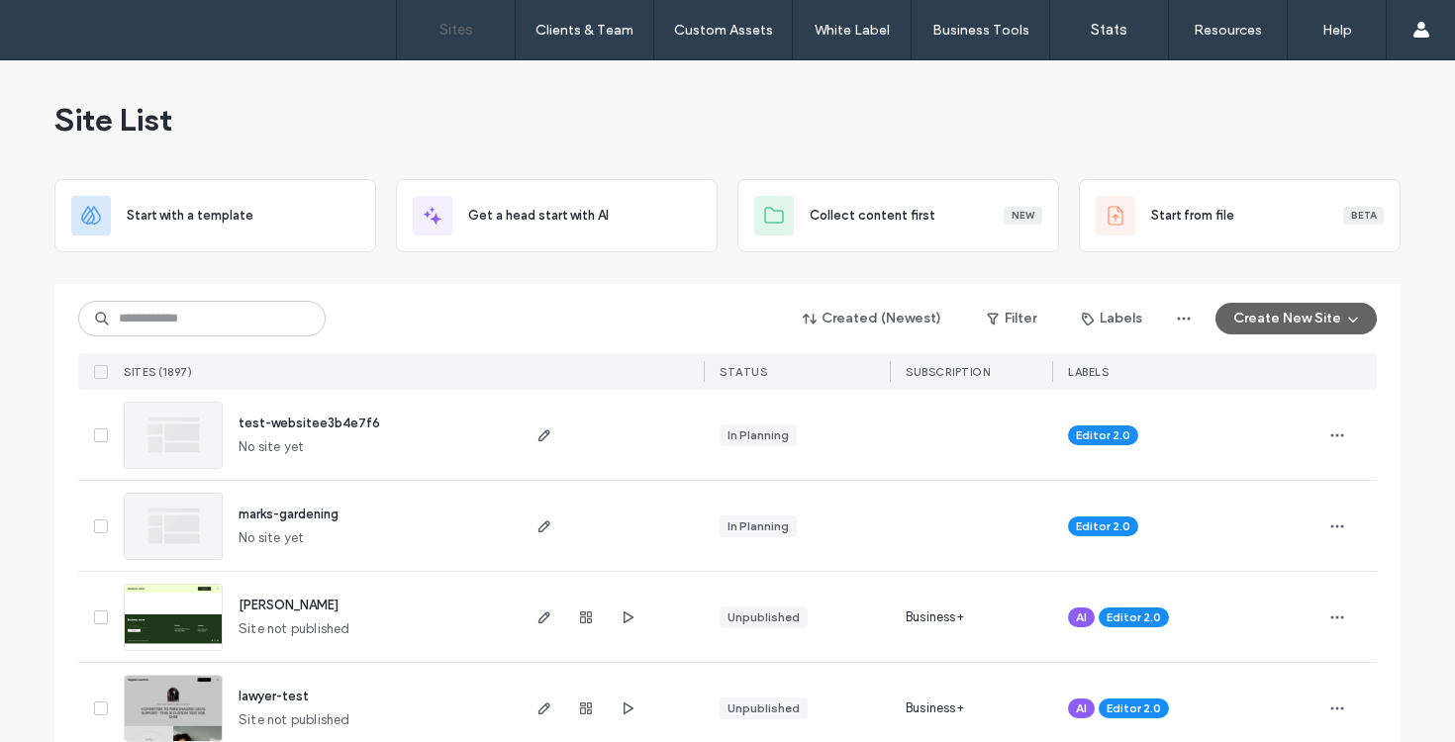
click at [94, 702] on span at bounding box center [101, 709] width 14 height 14
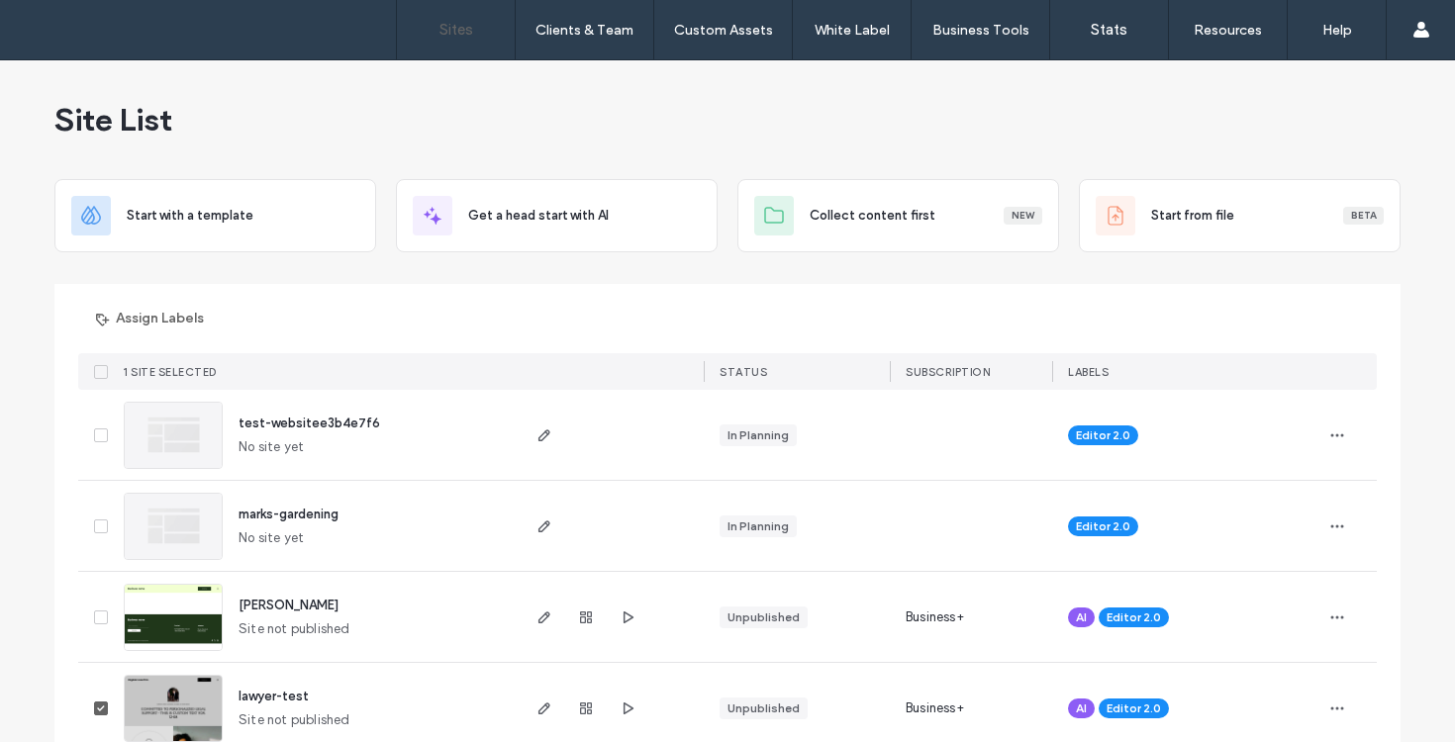
scroll to position [227, 0]
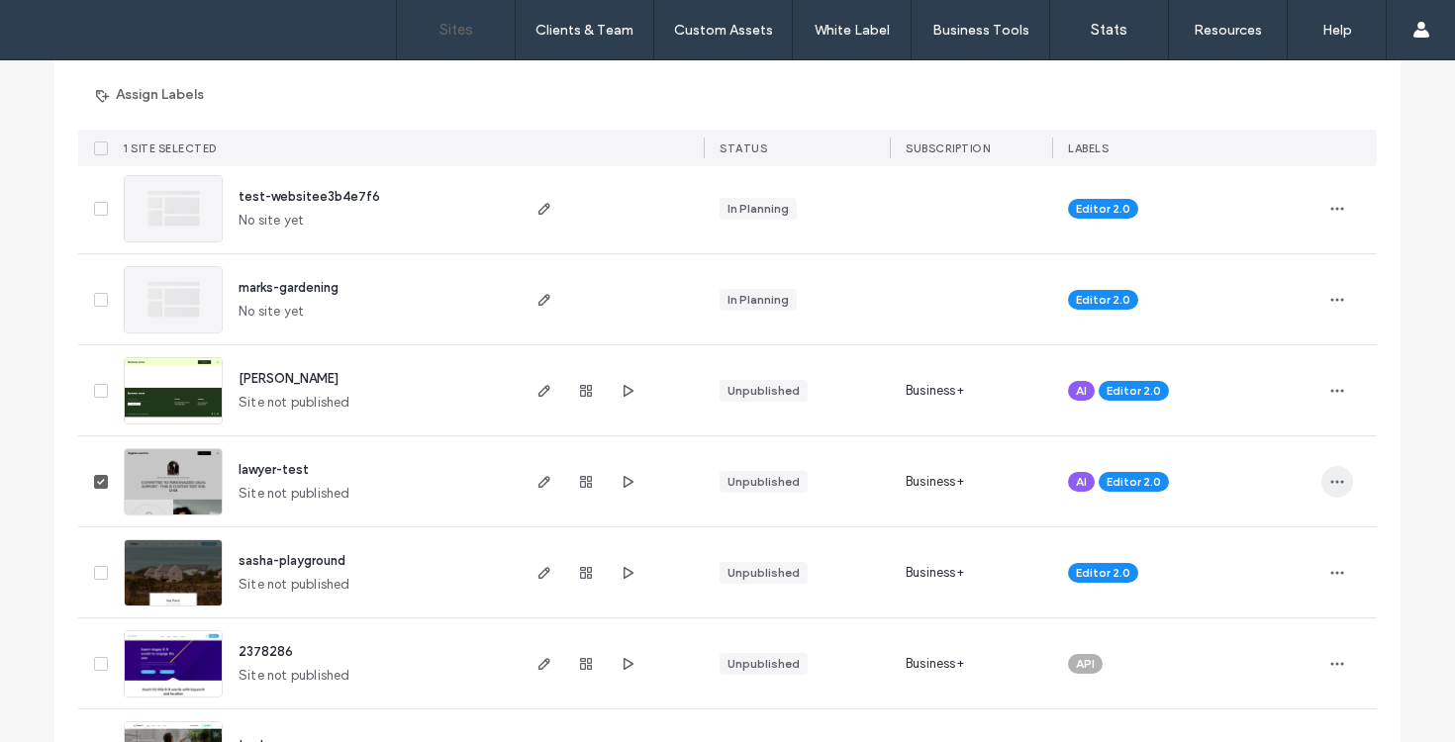
click at [1330, 482] on icon "button" at bounding box center [1338, 482] width 16 height 16
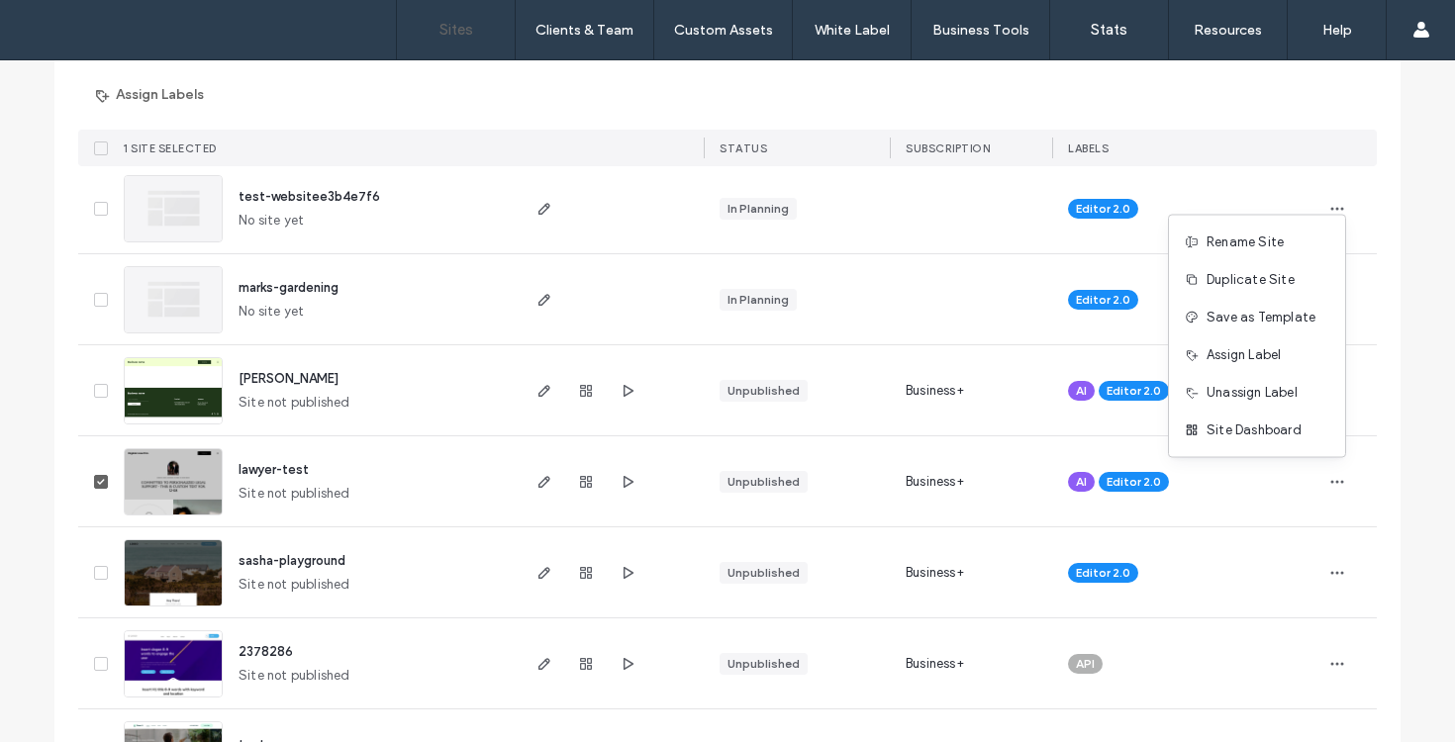
click at [94, 481] on span at bounding box center [101, 482] width 14 height 14
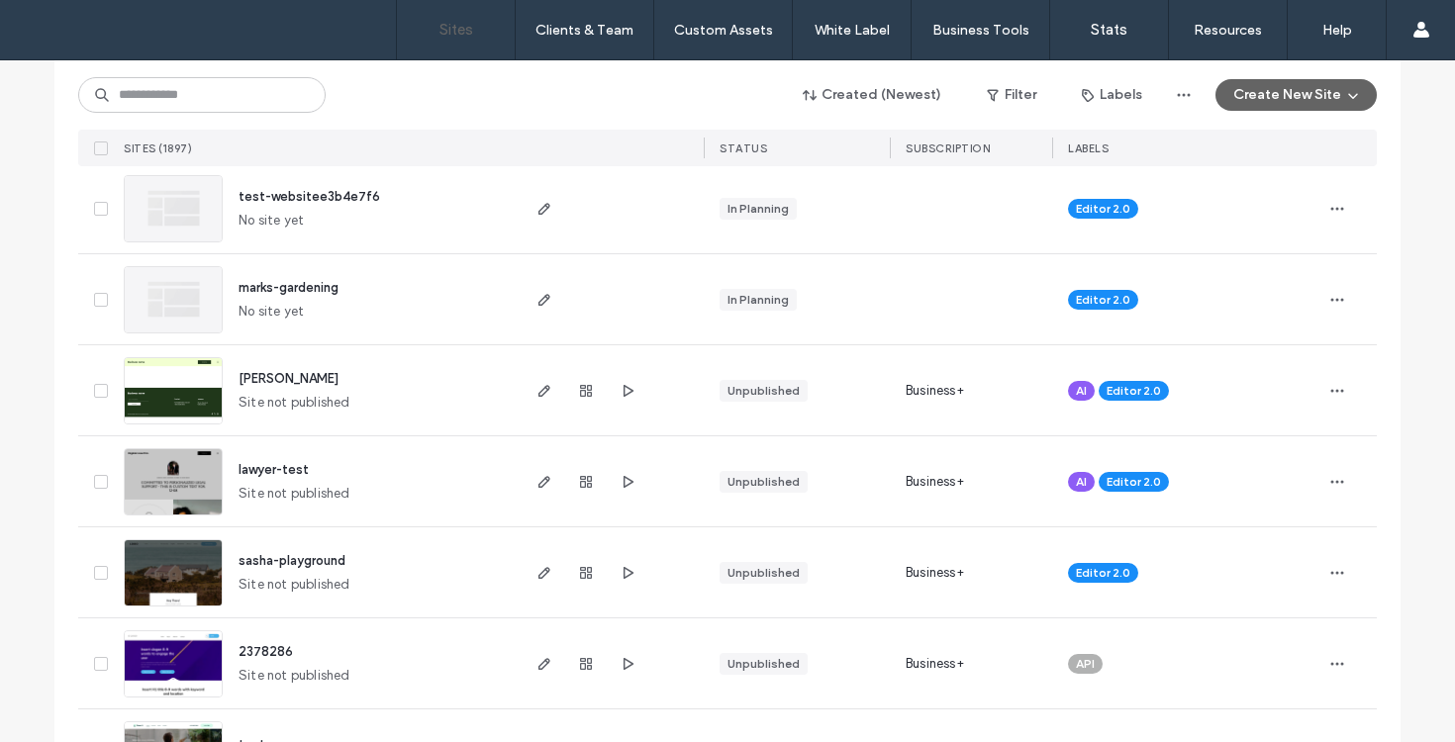
click at [99, 572] on span at bounding box center [101, 573] width 14 height 14
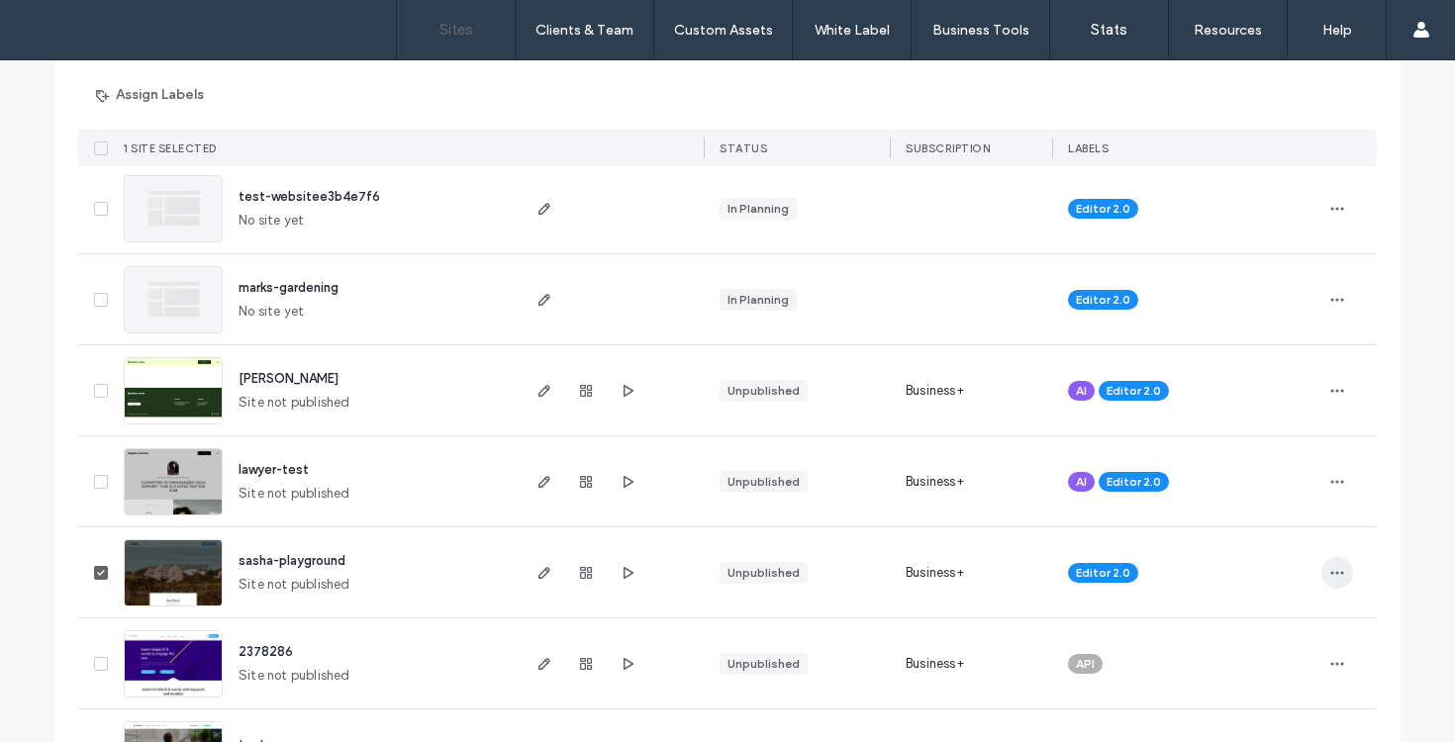
click at [1326, 585] on span "button" at bounding box center [1338, 573] width 32 height 32
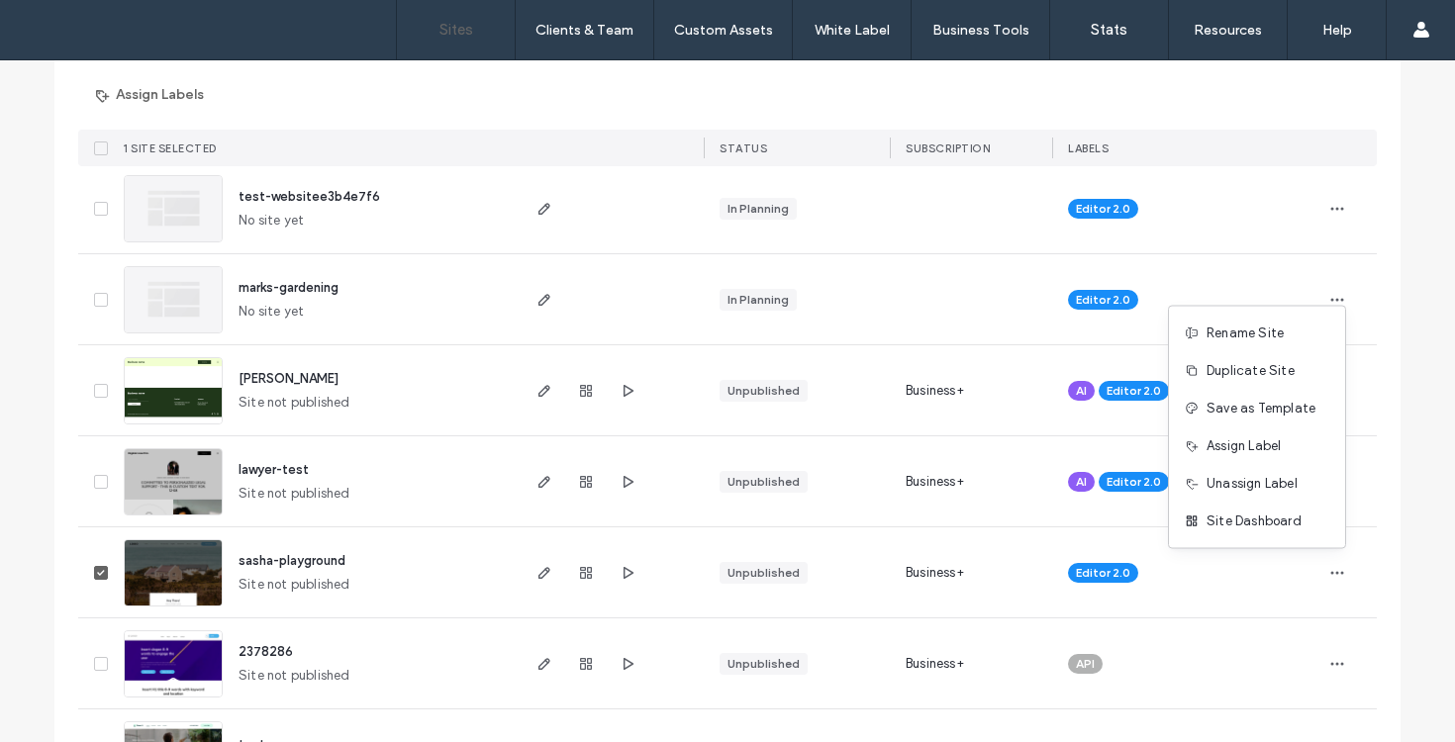
click at [183, 491] on img at bounding box center [173, 516] width 97 height 135
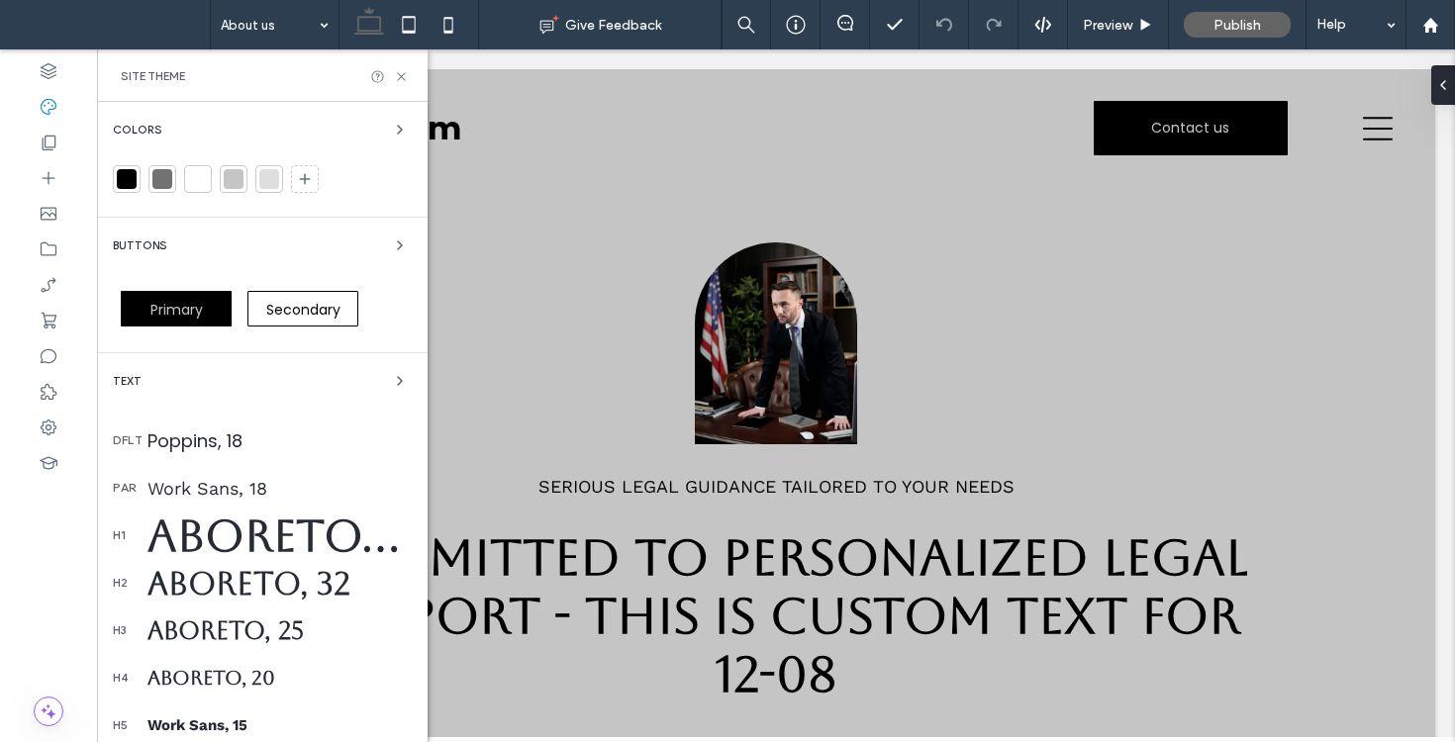
click at [319, 78] on div "Site Theme" at bounding box center [262, 76] width 283 height 16
click at [377, 72] on icon at bounding box center [377, 76] width 15 height 15
click at [1434, 36] on div at bounding box center [1430, 24] width 49 height 49
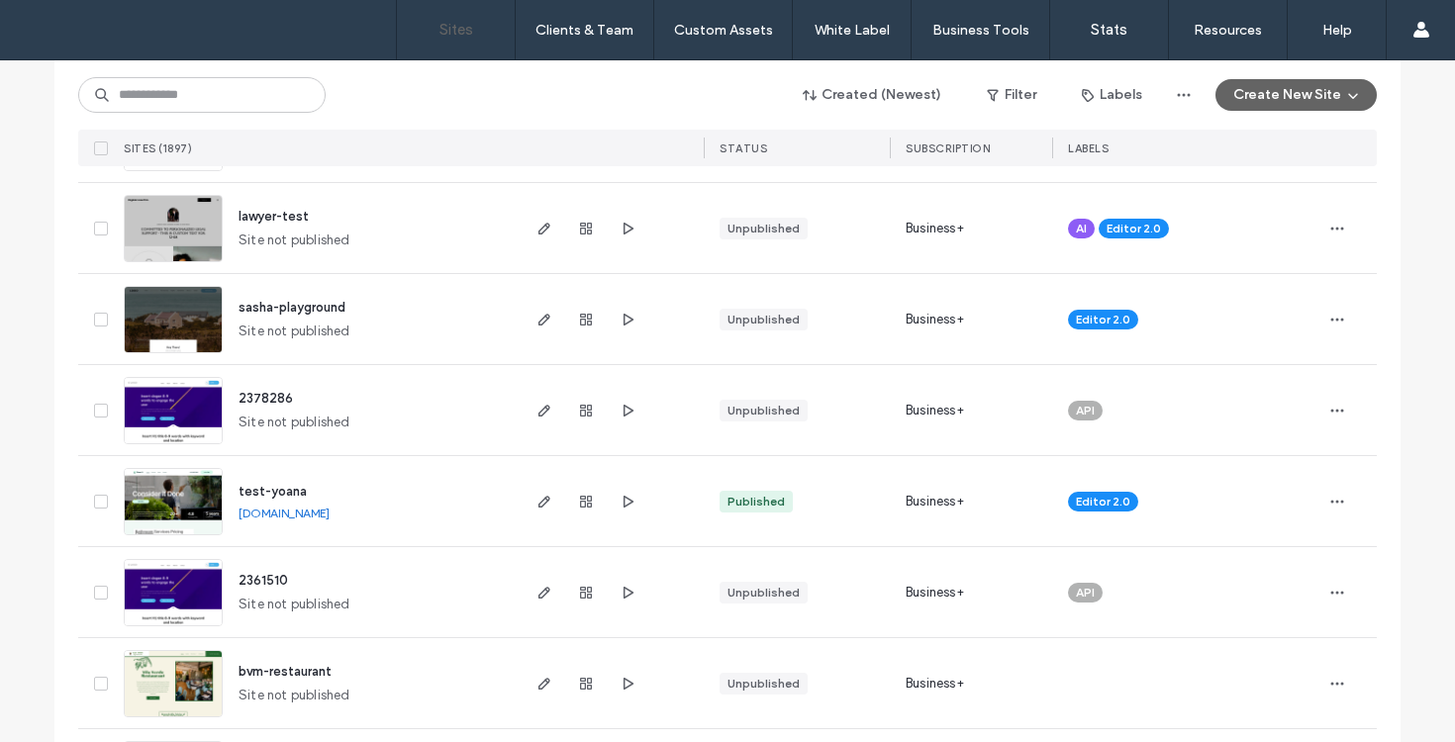
scroll to position [482, 0]
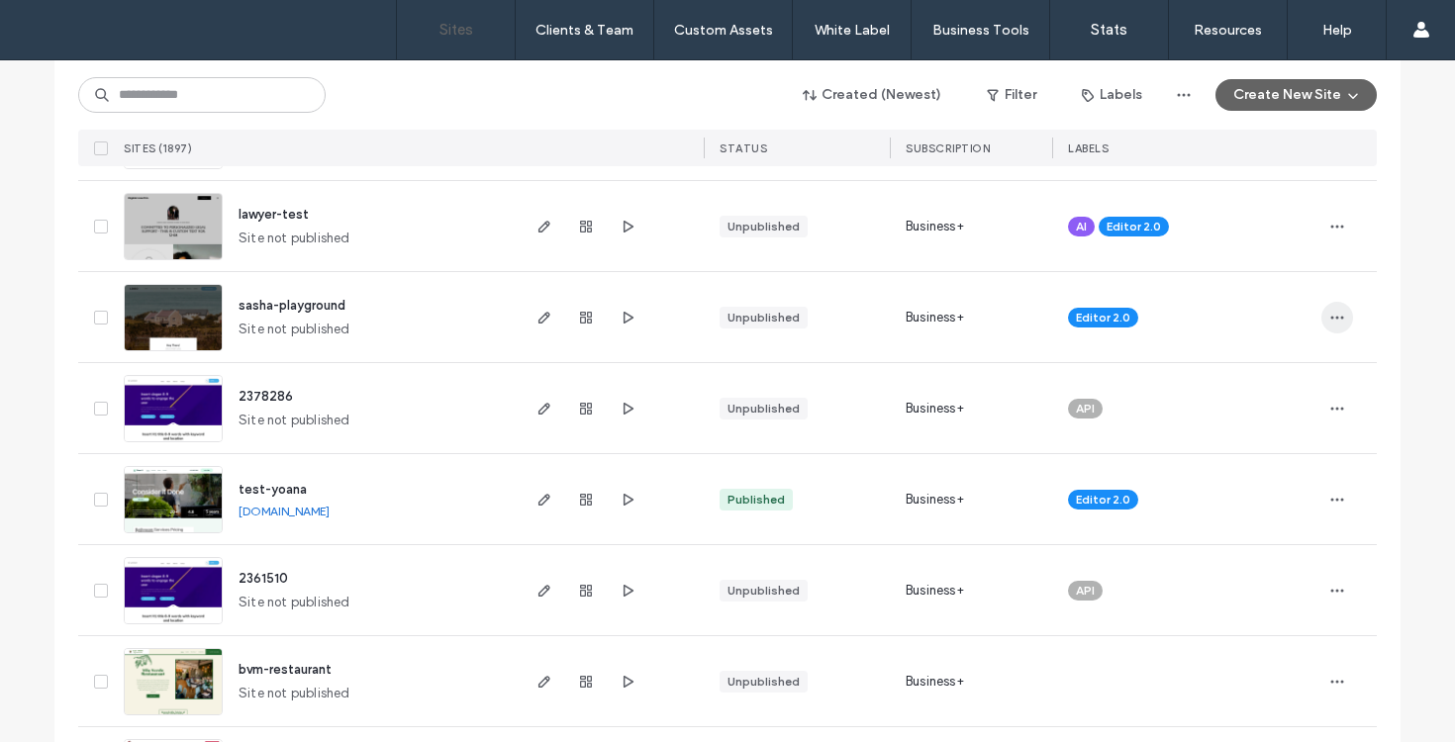
click at [1339, 312] on span "button" at bounding box center [1338, 318] width 32 height 32
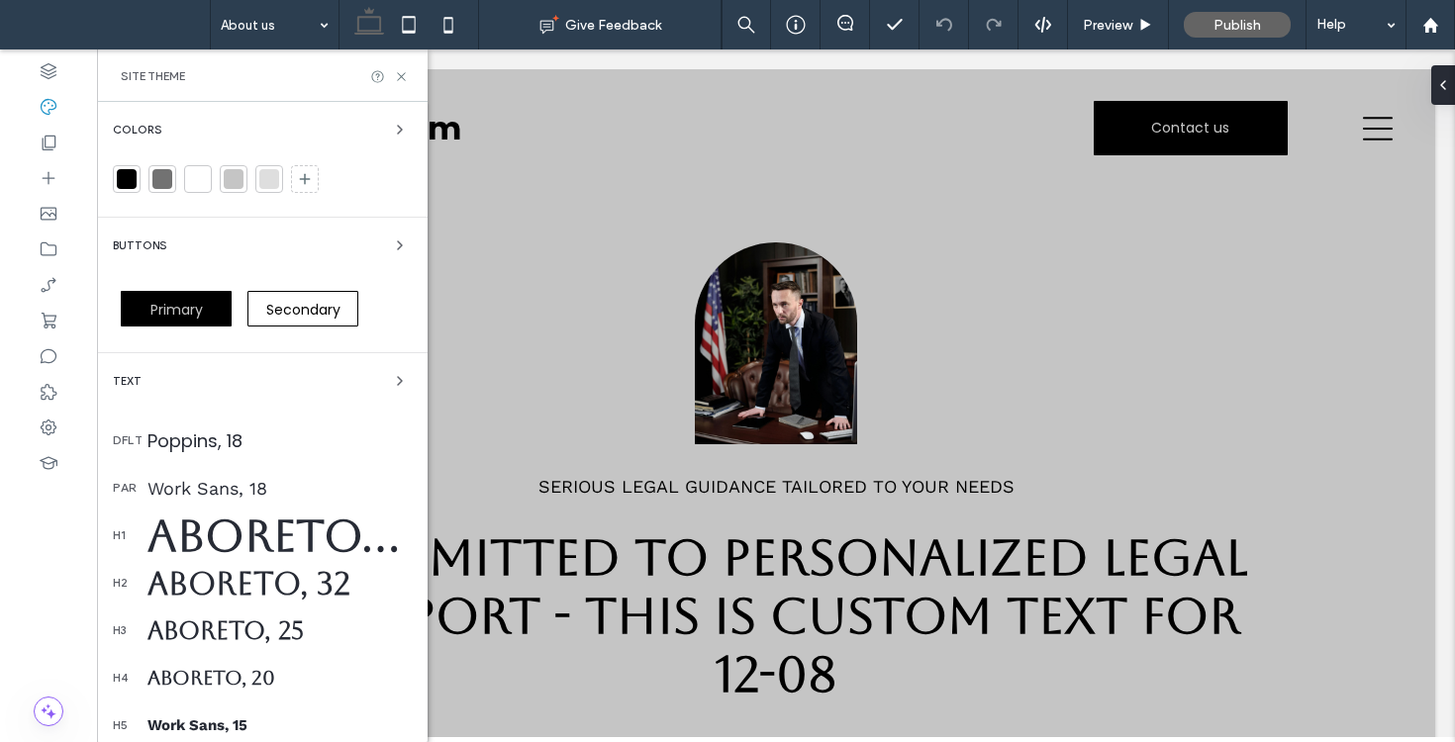
click at [131, 75] on span "Site Theme" at bounding box center [153, 76] width 64 height 16
click at [39, 428] on icon at bounding box center [49, 428] width 20 height 20
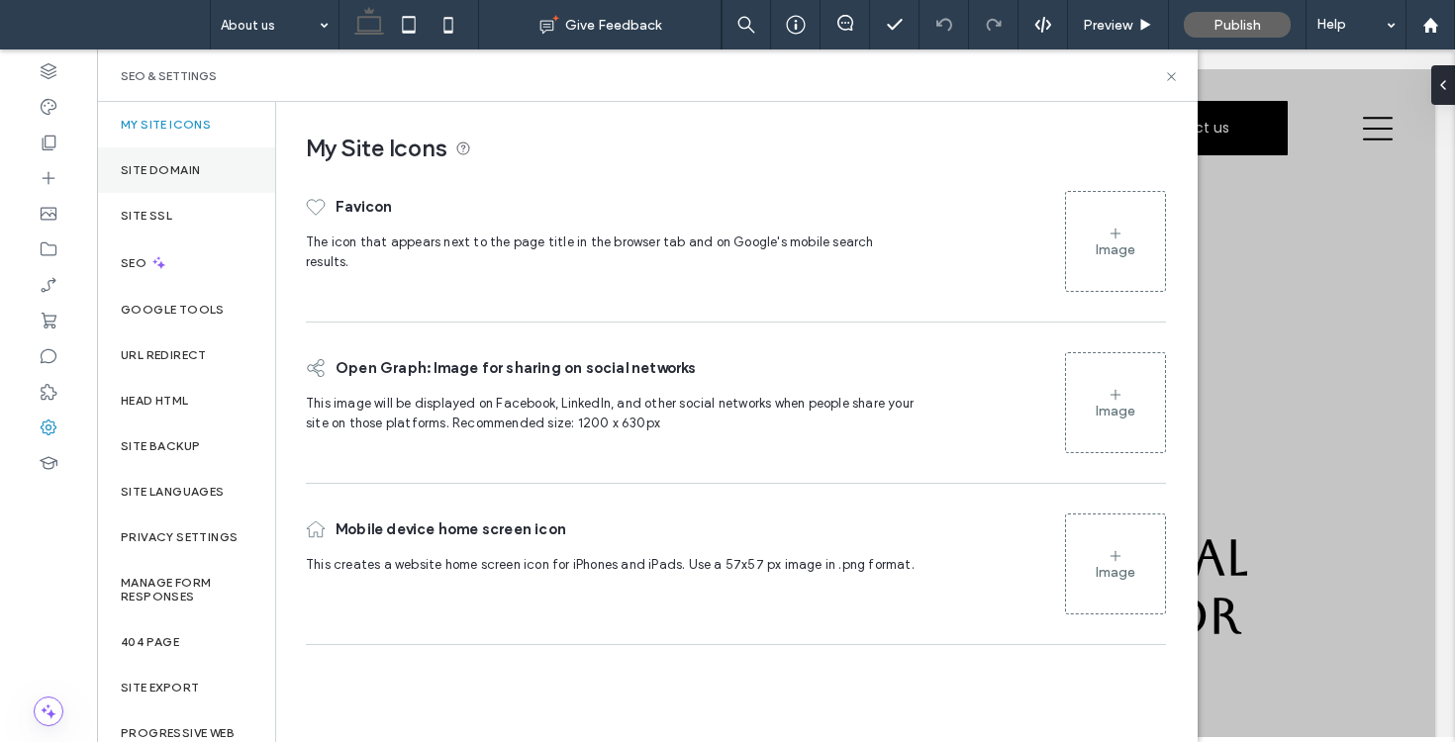
click at [166, 164] on label "Site Domain" at bounding box center [160, 170] width 79 height 14
